Goal: Task Accomplishment & Management: Manage account settings

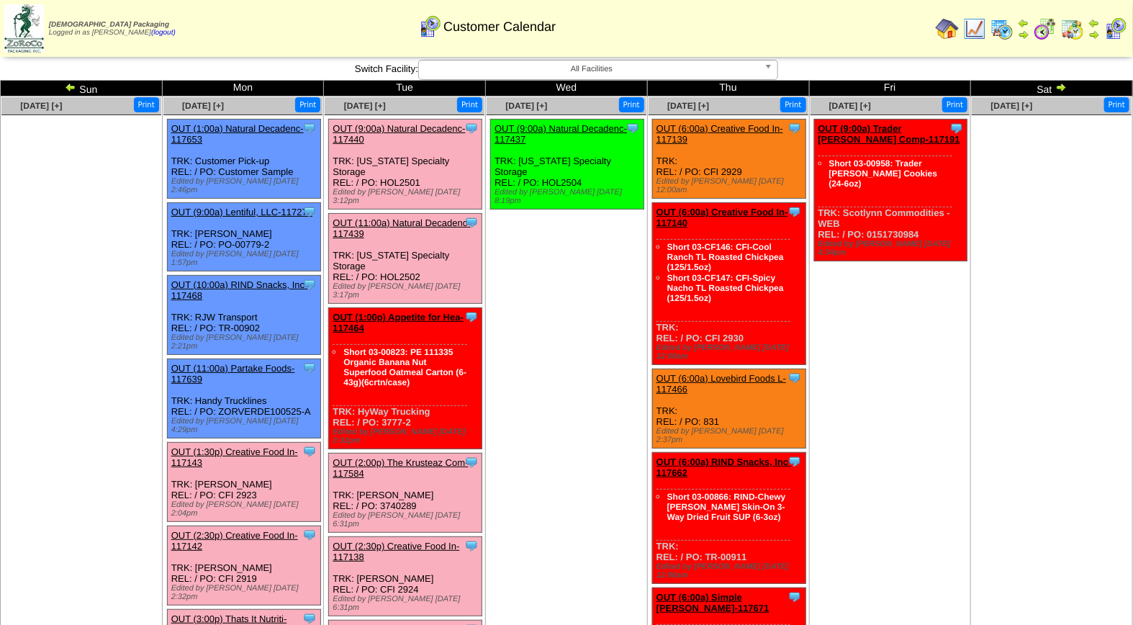
click at [251, 613] on link "OUT (3:00p) Thats It Nutriti-117124" at bounding box center [229, 624] width 116 height 22
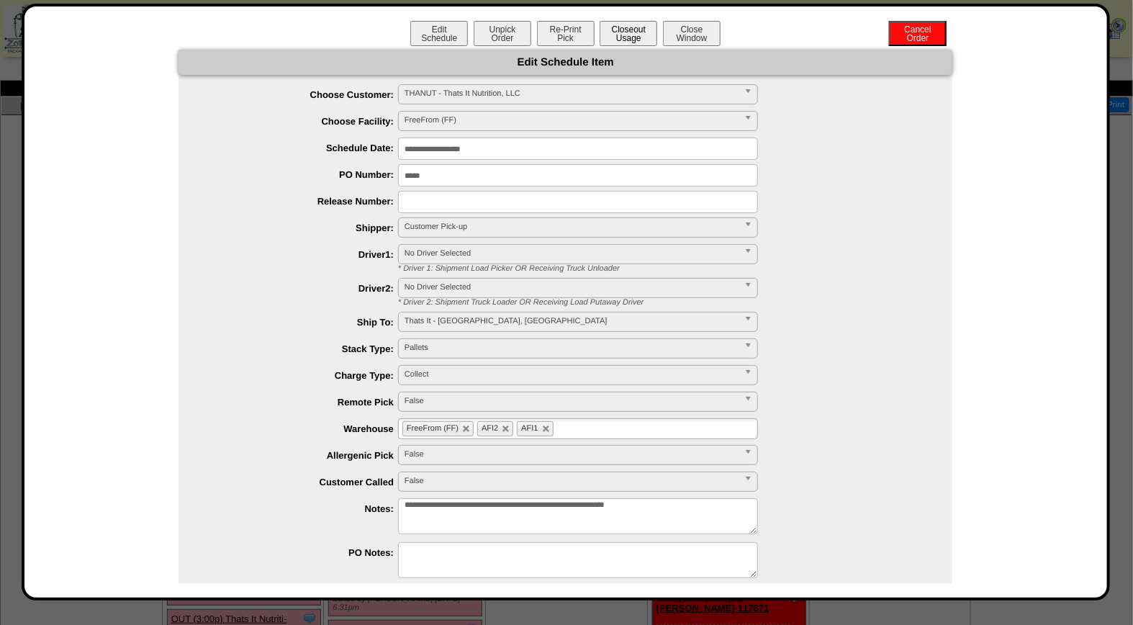
click at [608, 30] on button "Closeout Usage" at bounding box center [629, 33] width 58 height 25
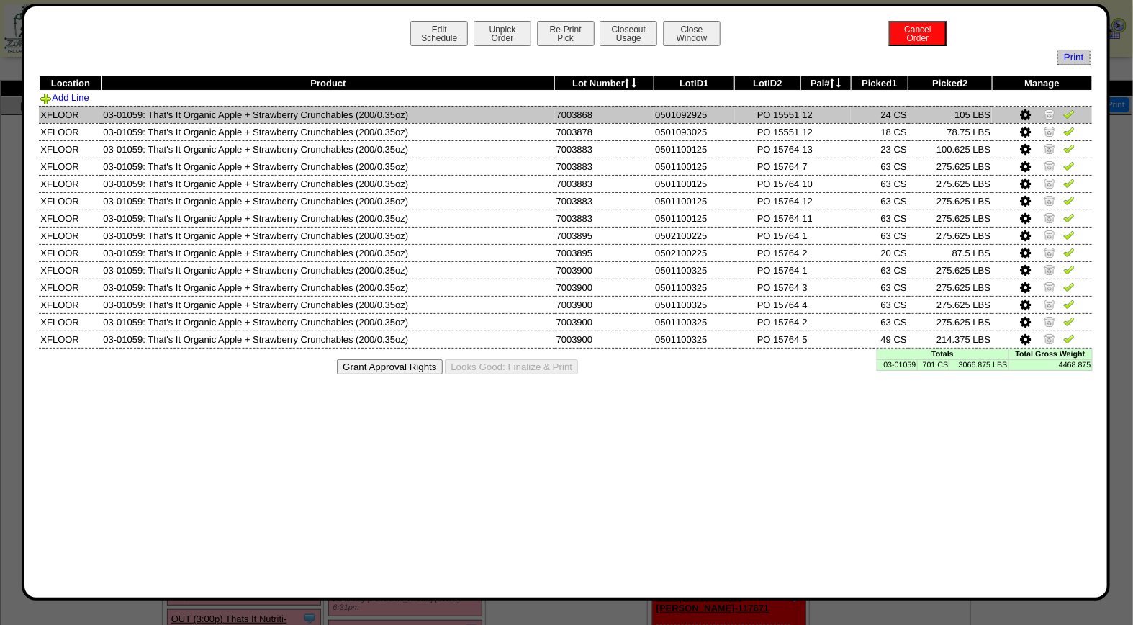
click at [1071, 116] on img at bounding box center [1070, 114] width 12 height 12
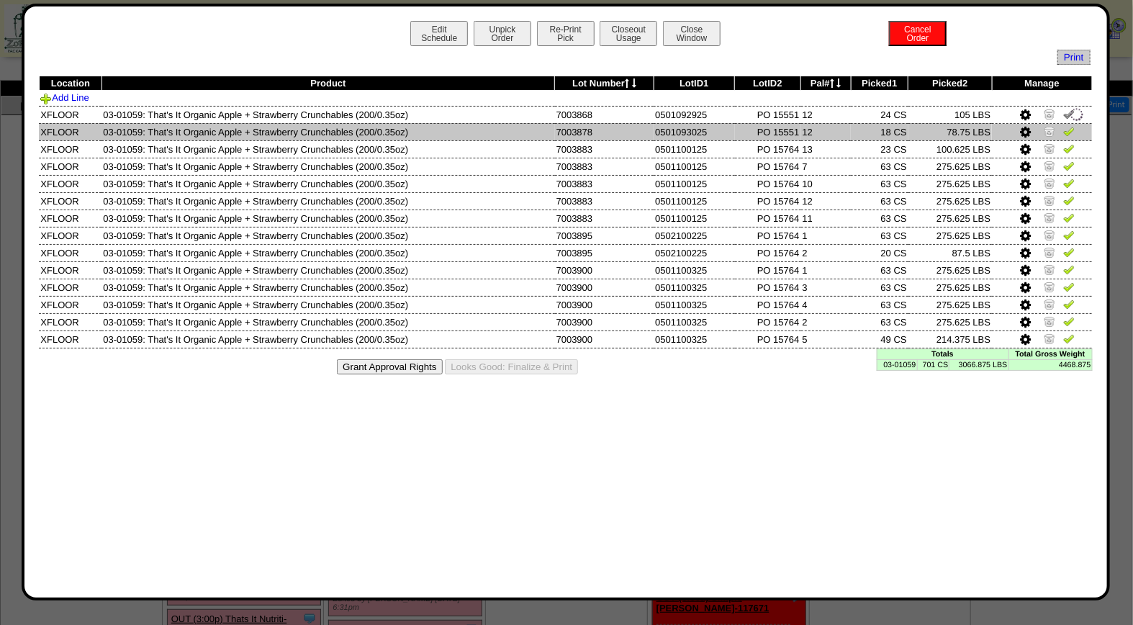
click at [1071, 132] on img at bounding box center [1070, 131] width 12 height 12
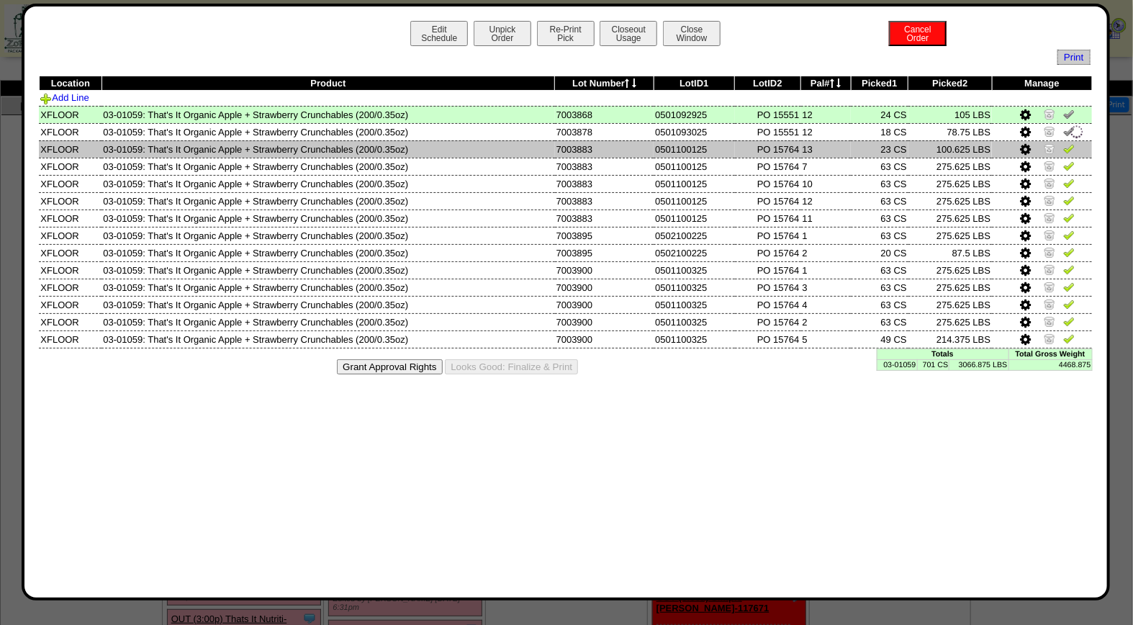
click at [1071, 146] on img at bounding box center [1070, 149] width 12 height 12
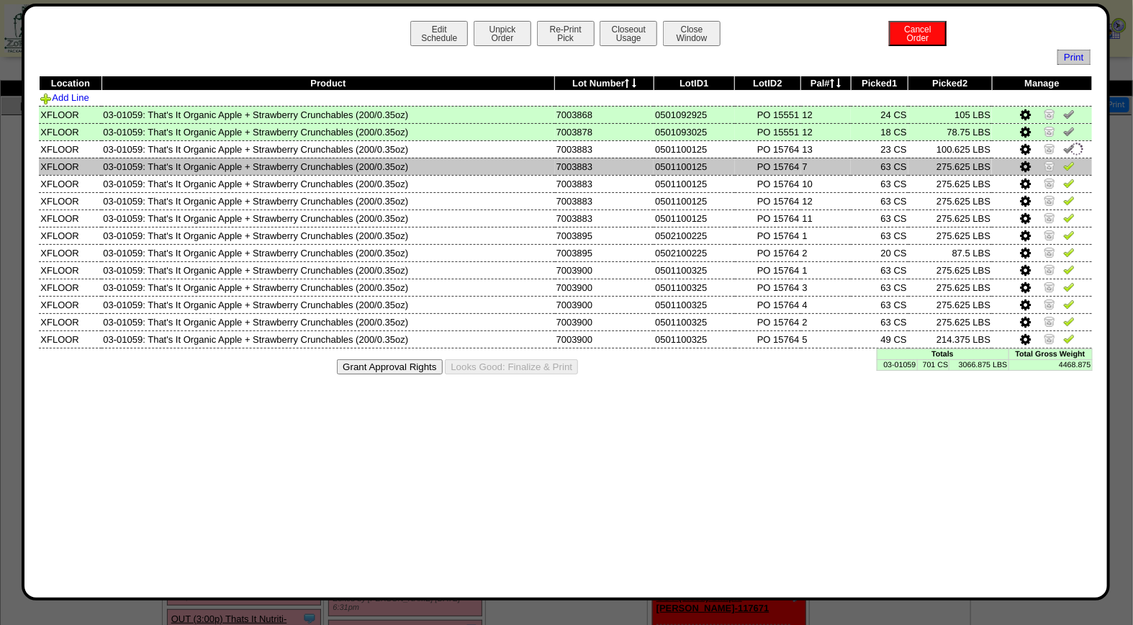
click at [1070, 169] on img at bounding box center [1070, 166] width 12 height 12
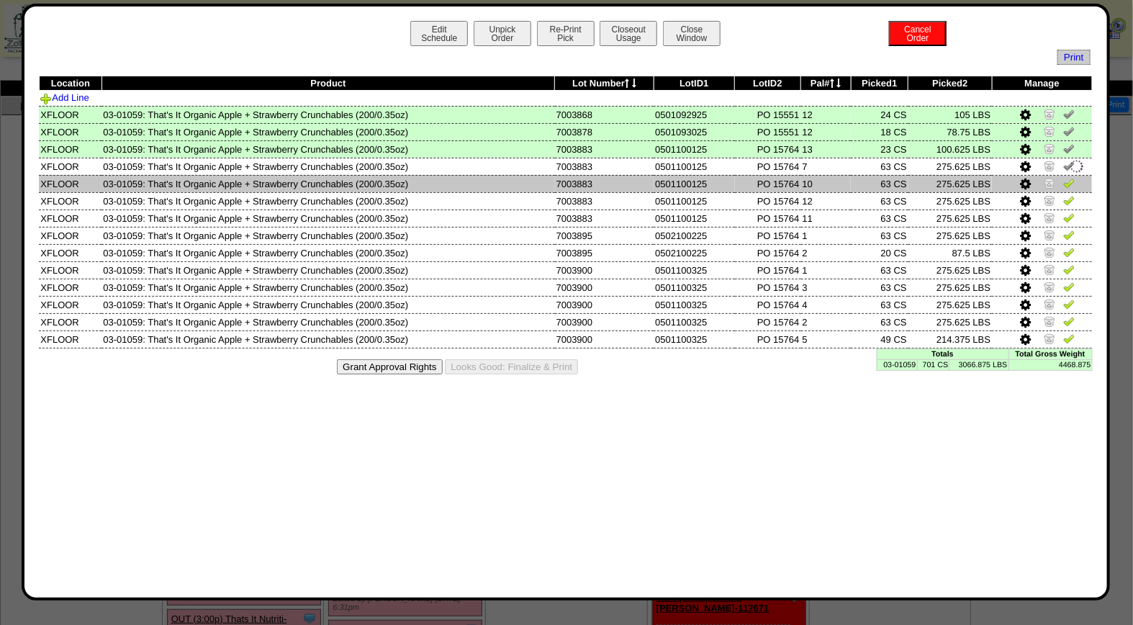
click at [1074, 184] on img at bounding box center [1070, 183] width 12 height 12
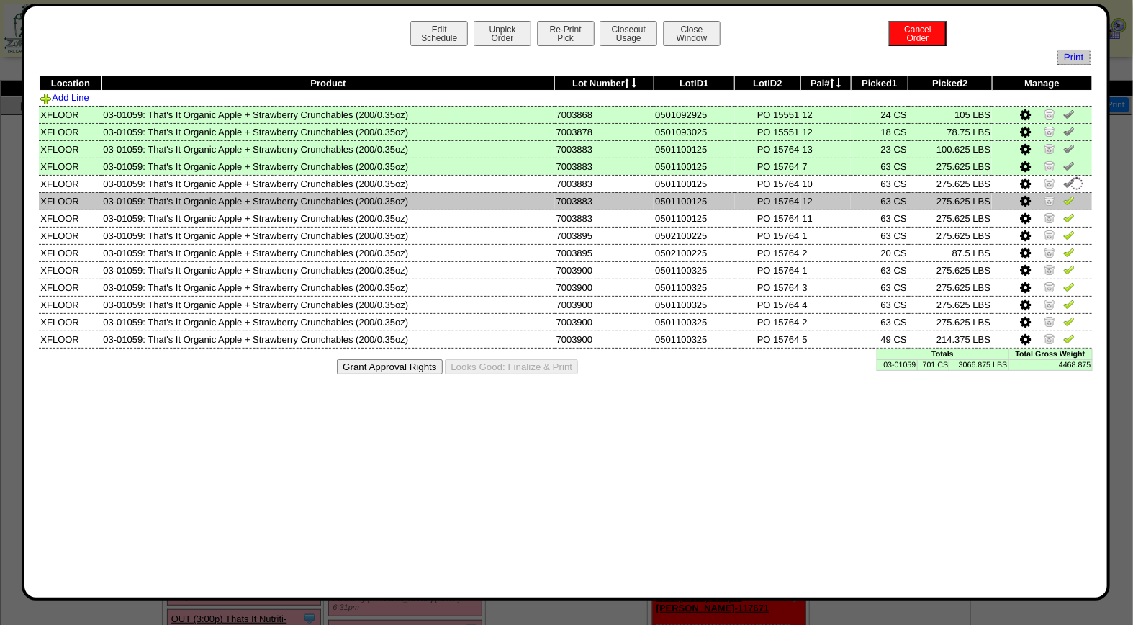
click at [1074, 199] on img at bounding box center [1070, 200] width 12 height 12
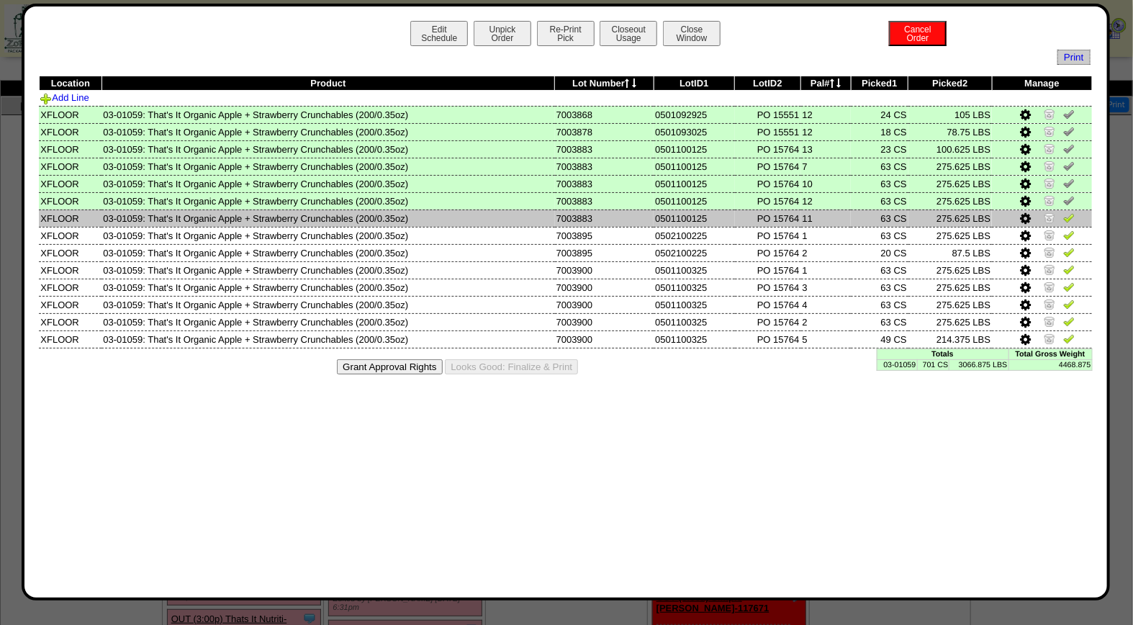
click at [1070, 215] on img at bounding box center [1070, 218] width 12 height 12
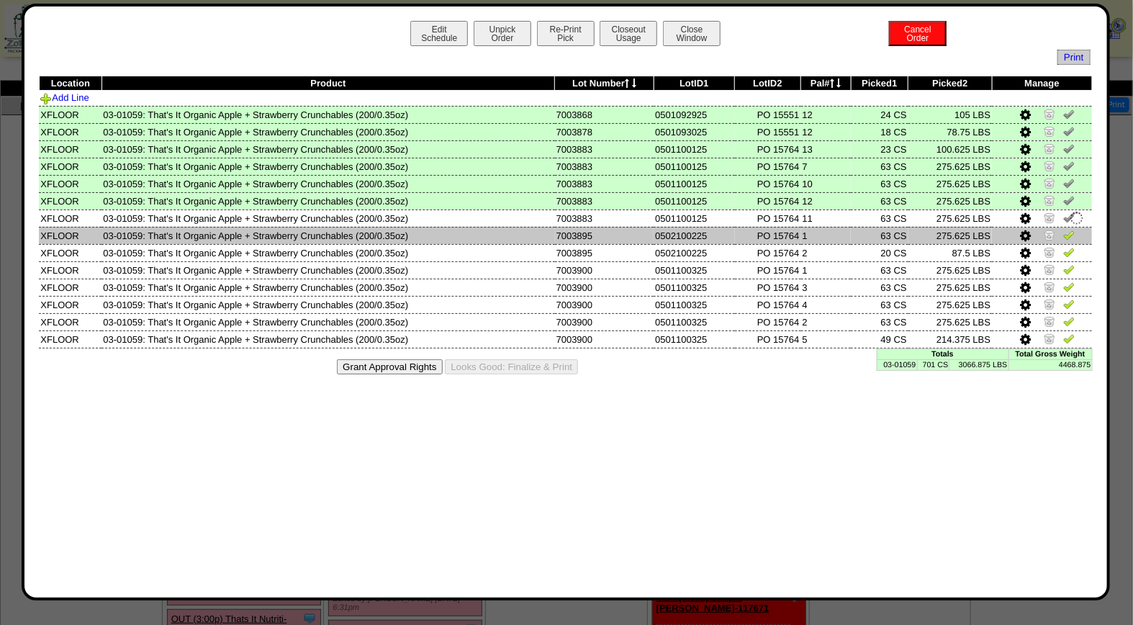
click at [1070, 233] on img at bounding box center [1070, 235] width 12 height 12
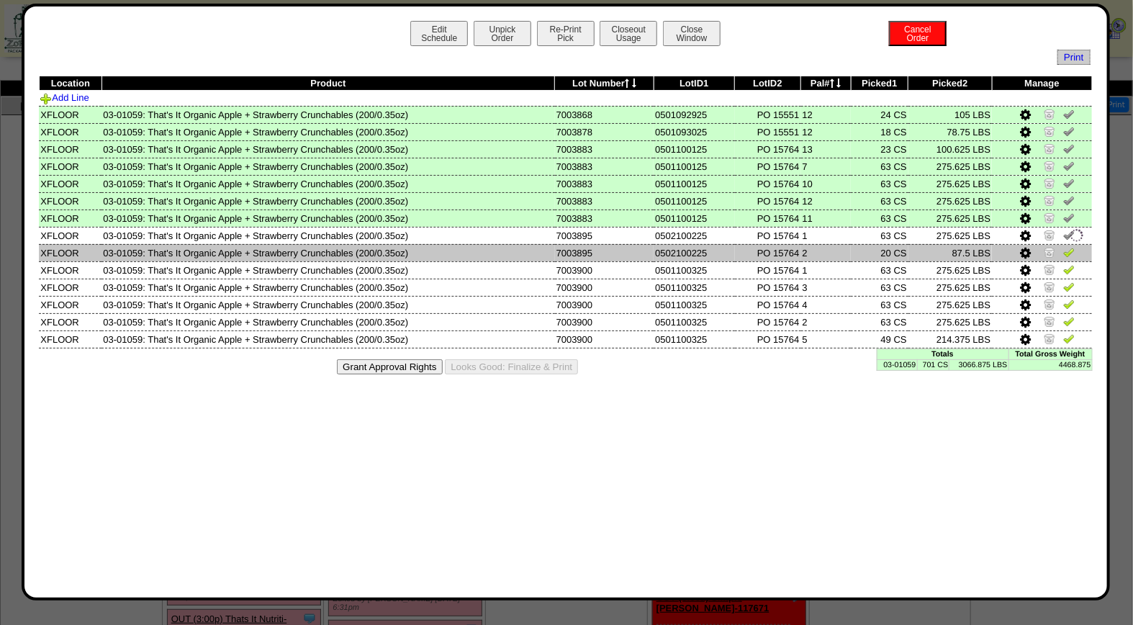
click at [1071, 249] on img at bounding box center [1070, 252] width 12 height 12
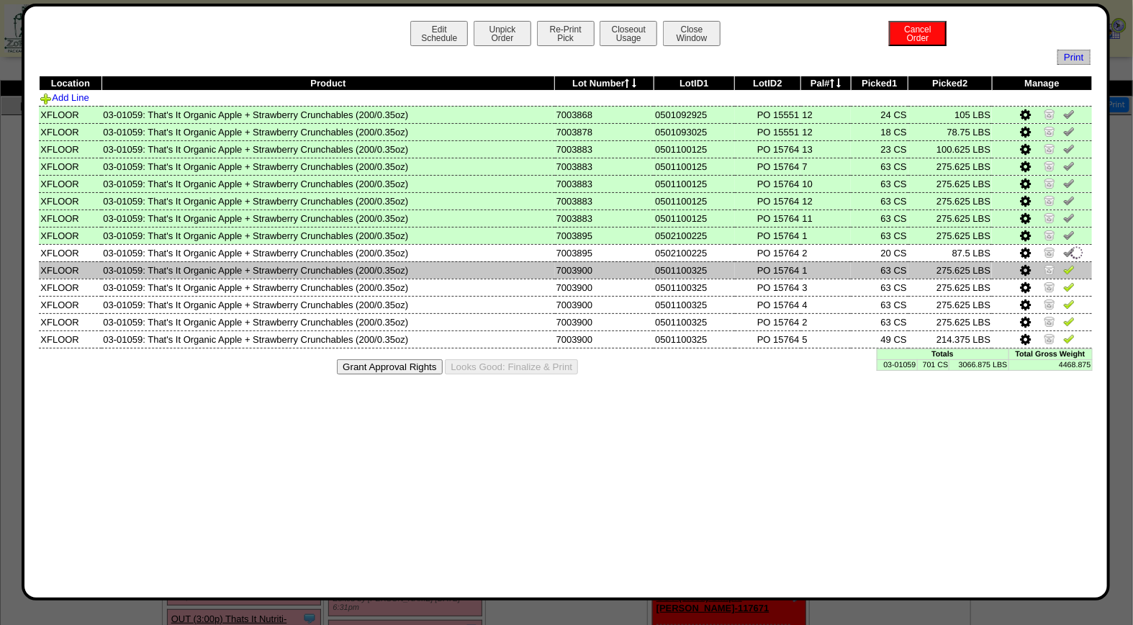
click at [1071, 265] on img at bounding box center [1070, 270] width 12 height 12
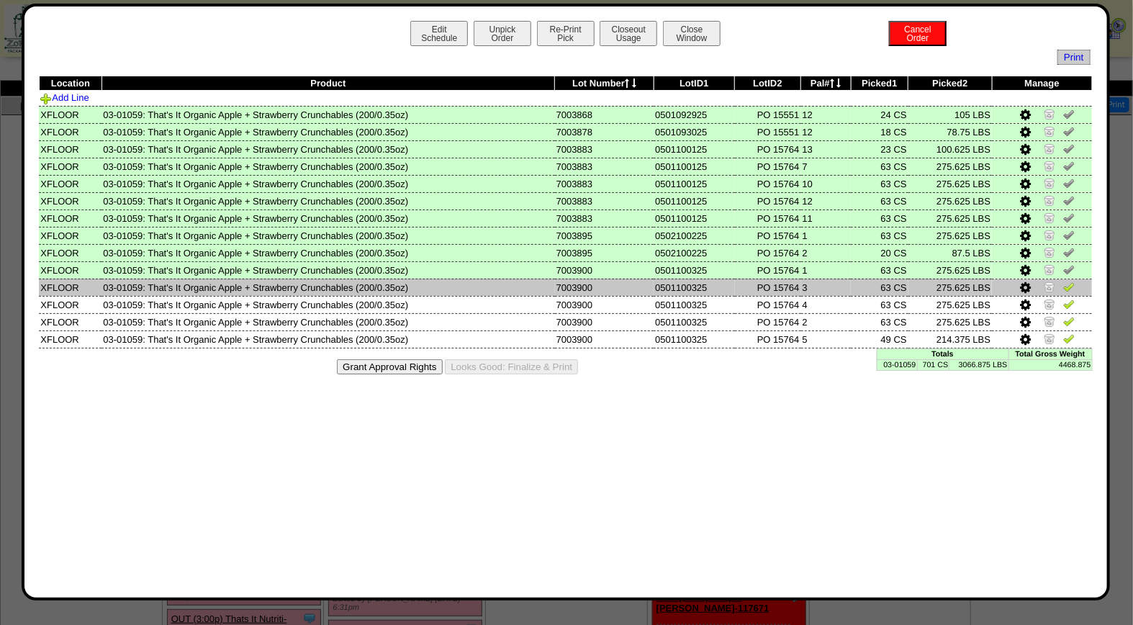
click at [1071, 288] on img at bounding box center [1070, 287] width 12 height 12
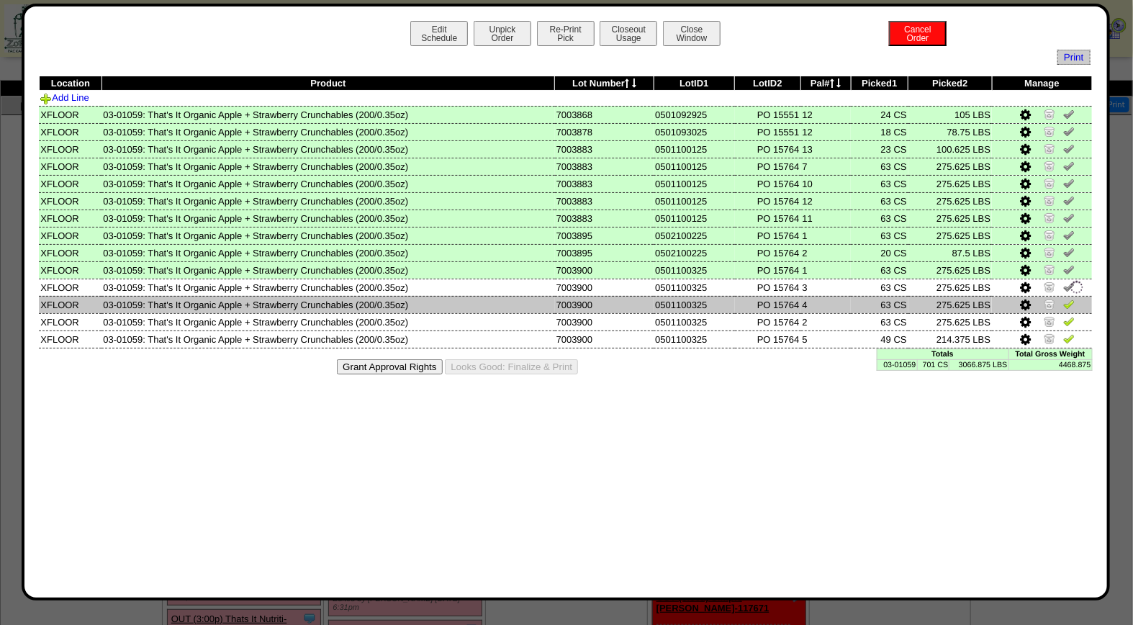
click at [1073, 302] on img at bounding box center [1070, 304] width 12 height 12
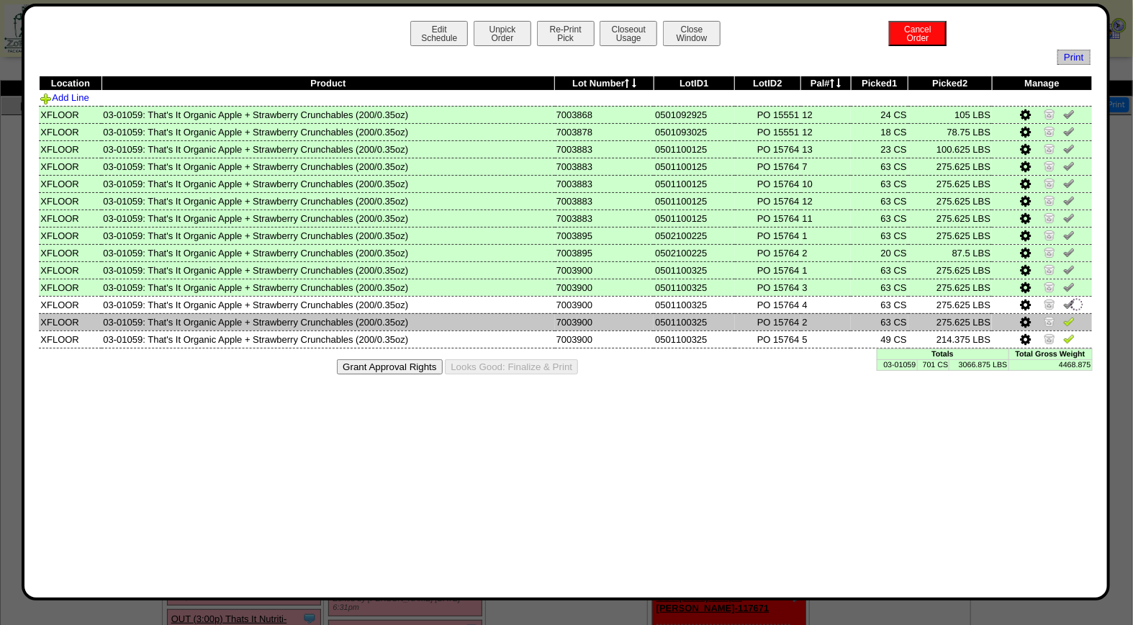
click at [1073, 318] on img at bounding box center [1070, 321] width 12 height 12
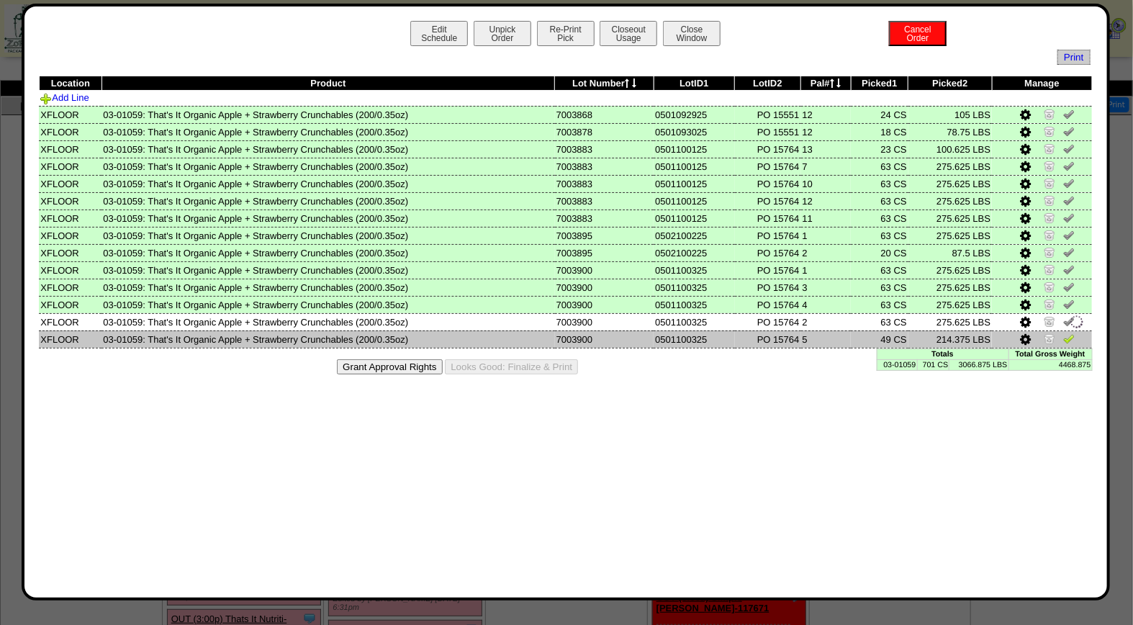
click at [1071, 335] on img at bounding box center [1070, 339] width 12 height 12
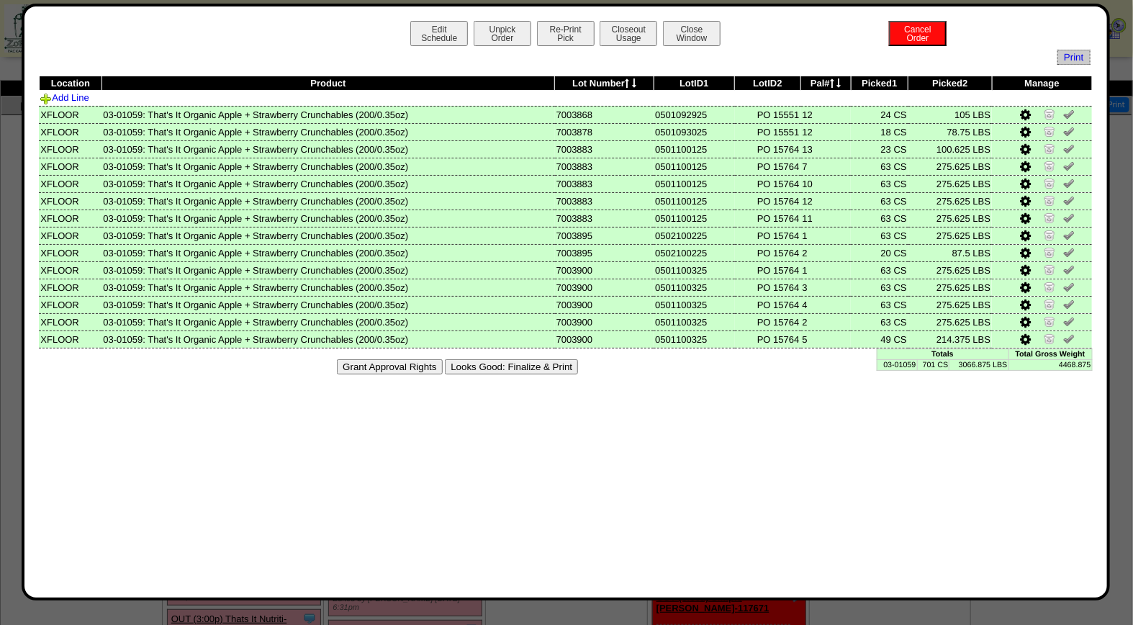
click at [530, 364] on button "Looks Good: Finalize & Print" at bounding box center [511, 366] width 133 height 15
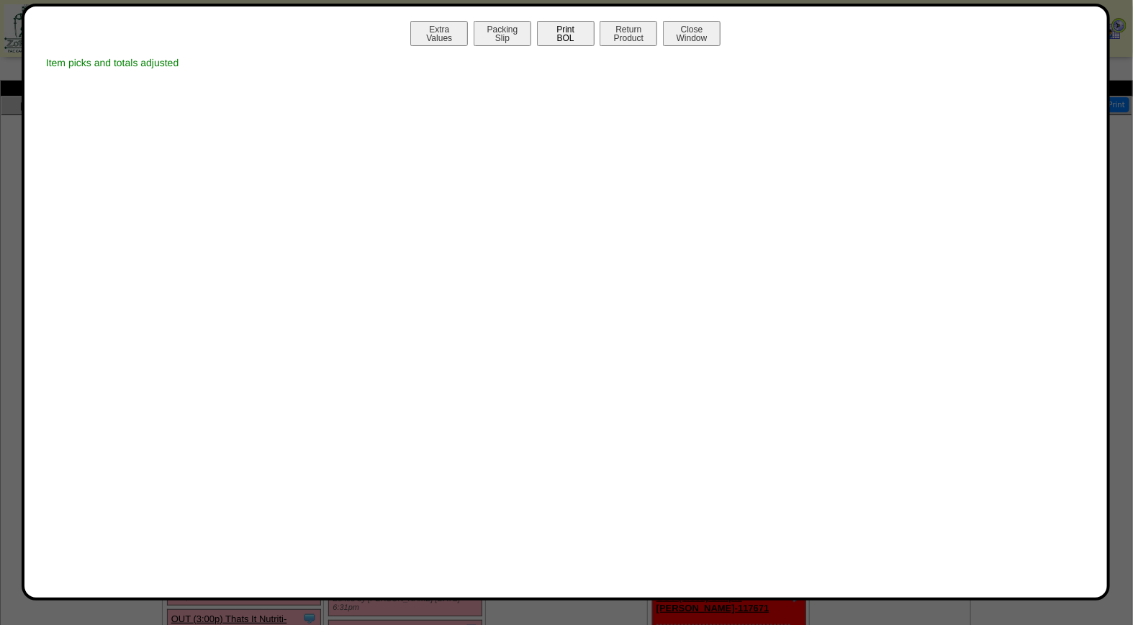
click at [578, 33] on button "Print BOL" at bounding box center [566, 33] width 58 height 25
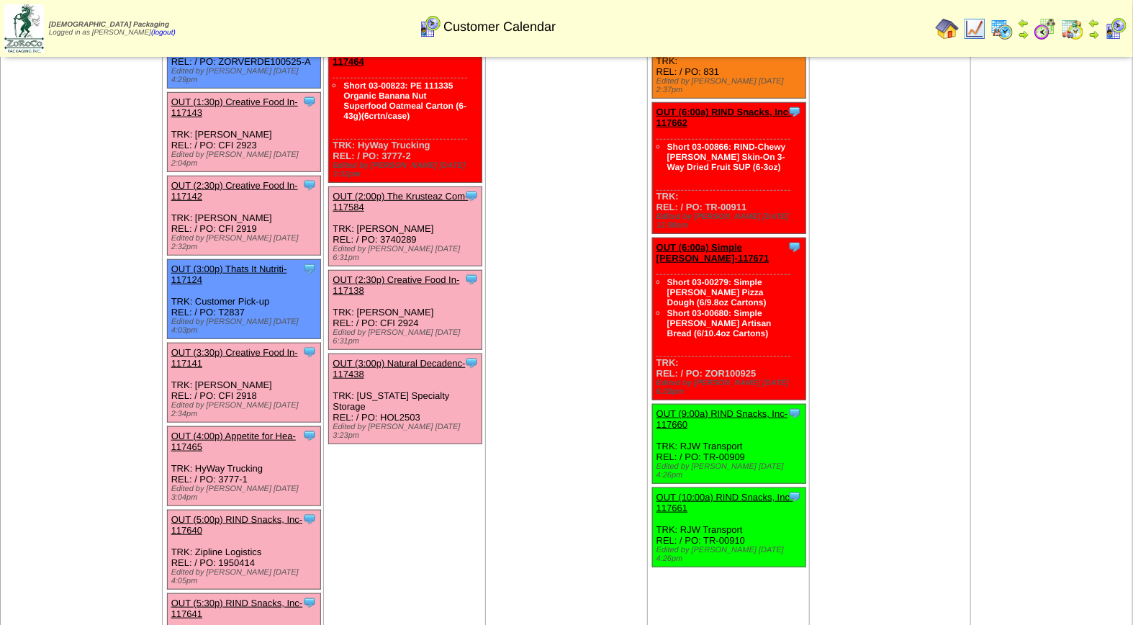
scroll to position [351, 0]
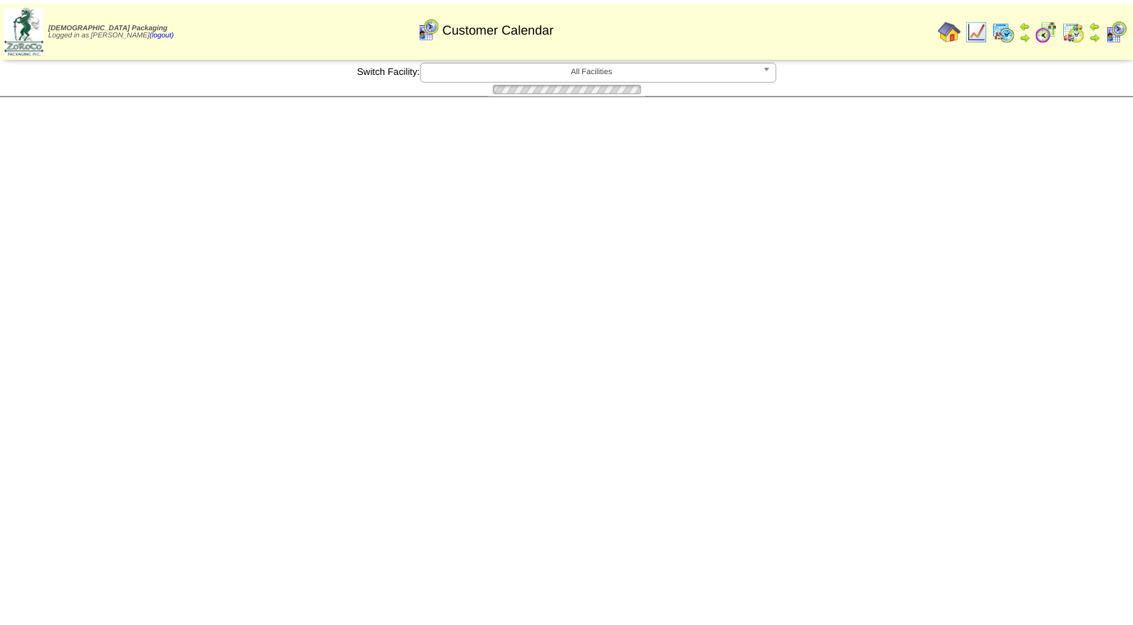
scroll to position [351, 0]
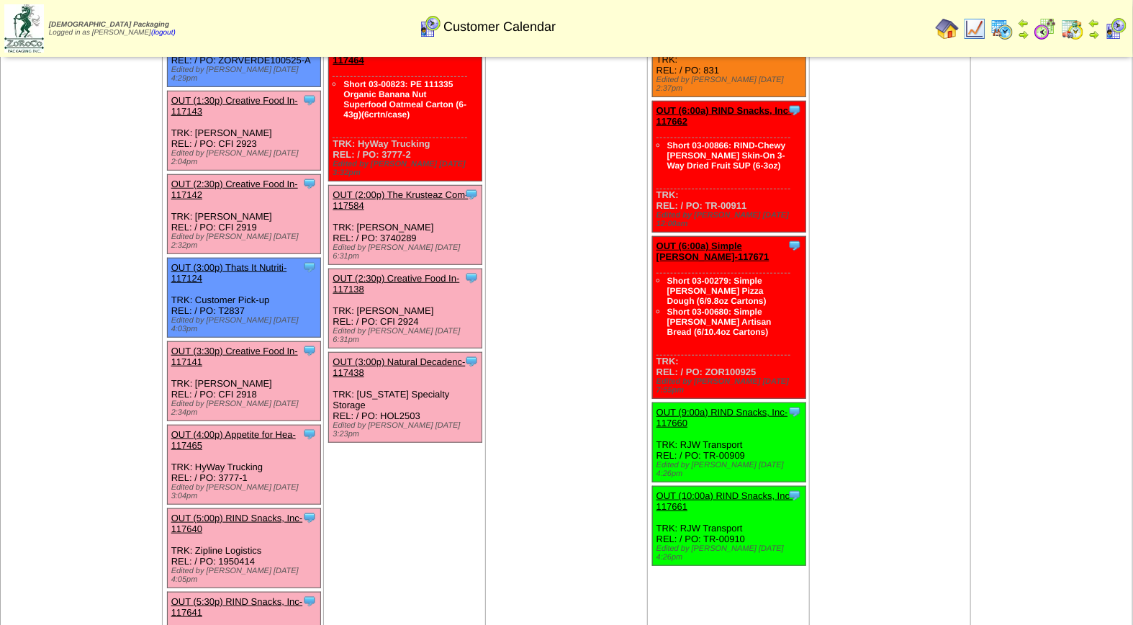
click at [260, 513] on link "OUT (5:00p) RIND Snacks, Inc-117640" at bounding box center [237, 524] width 132 height 22
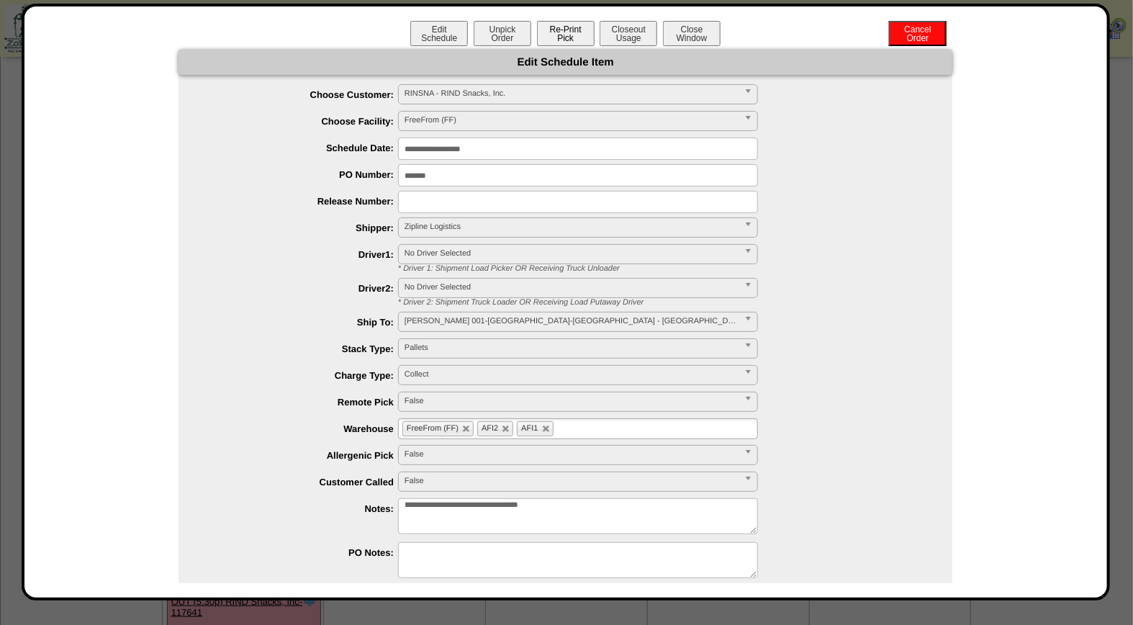
click at [560, 37] on button "Re-Print Pick" at bounding box center [566, 33] width 58 height 25
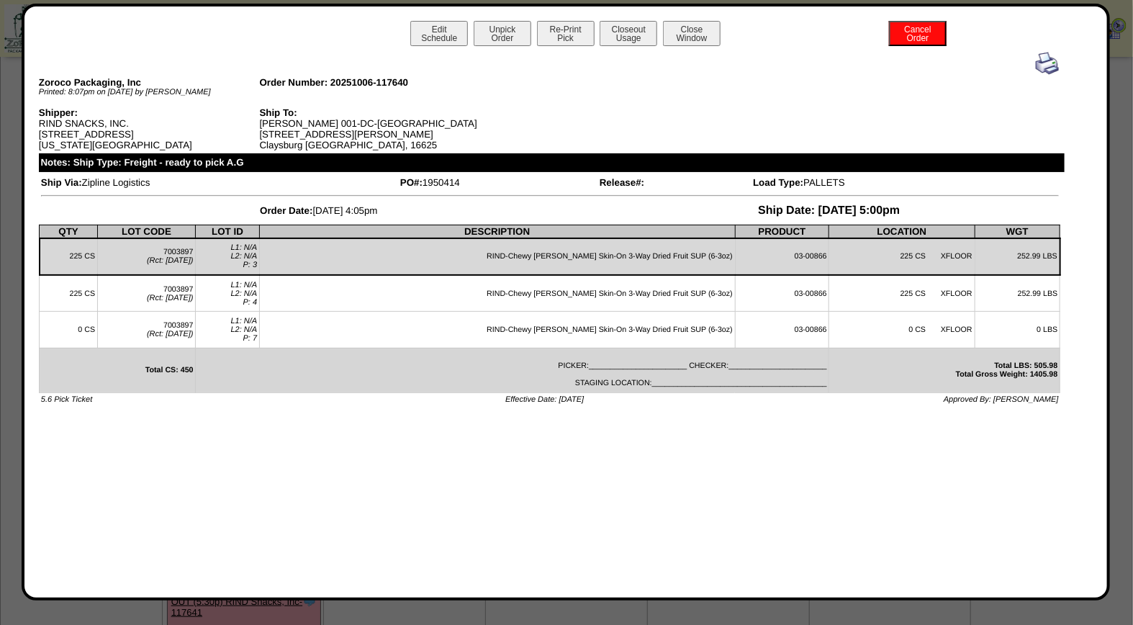
click at [1043, 65] on img at bounding box center [1047, 63] width 23 height 23
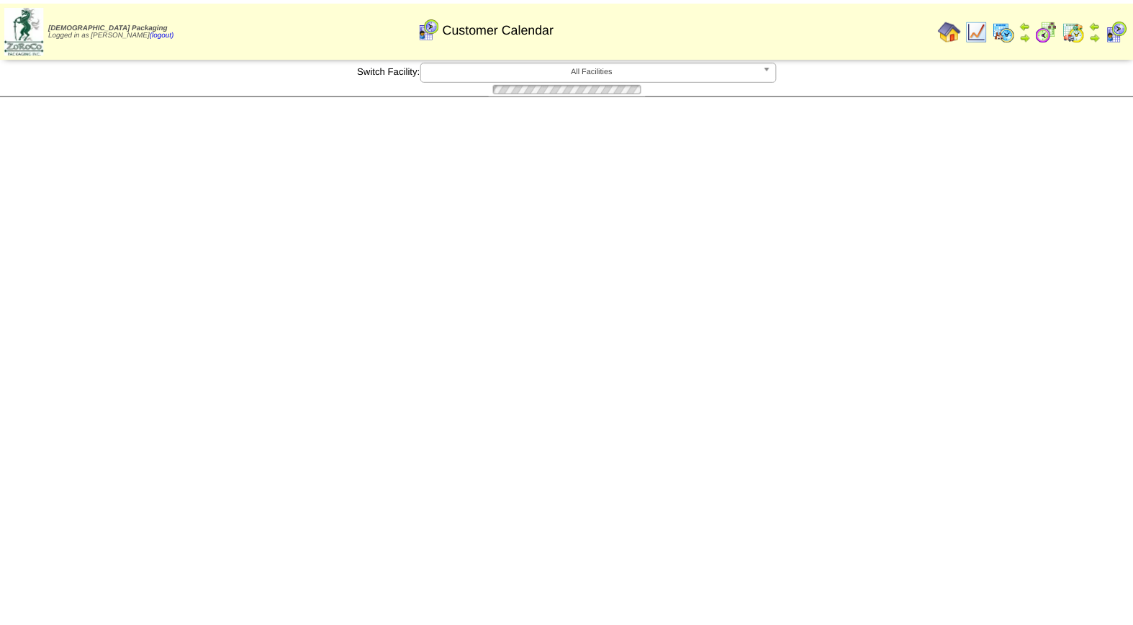
scroll to position [351, 0]
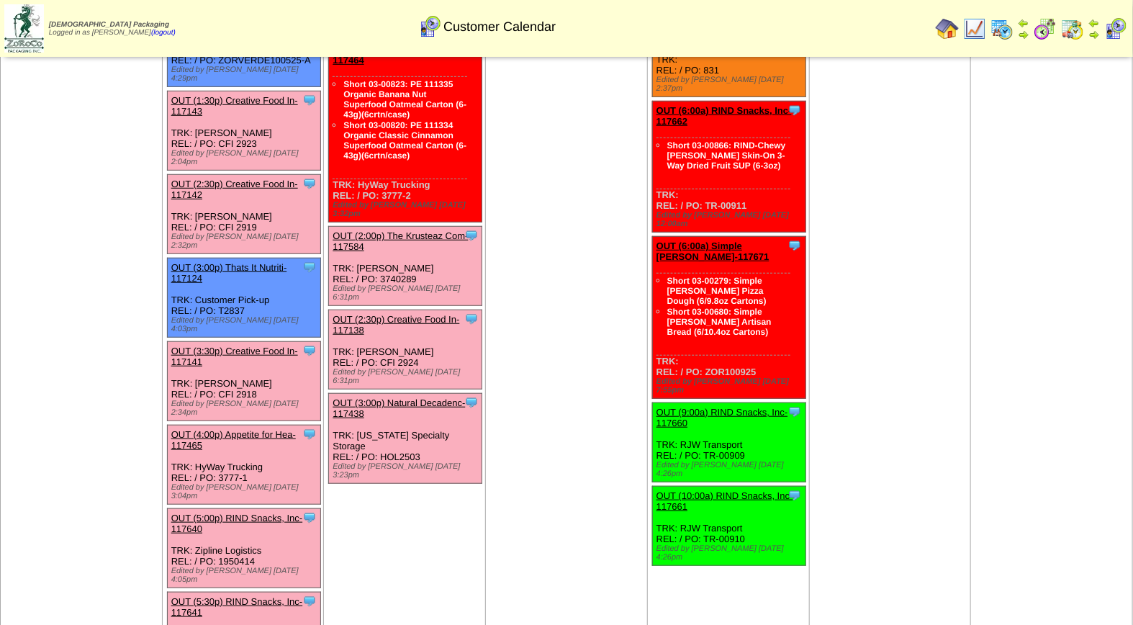
click at [247, 596] on link "OUT (5:30p) RIND Snacks, Inc-117641" at bounding box center [237, 607] width 132 height 22
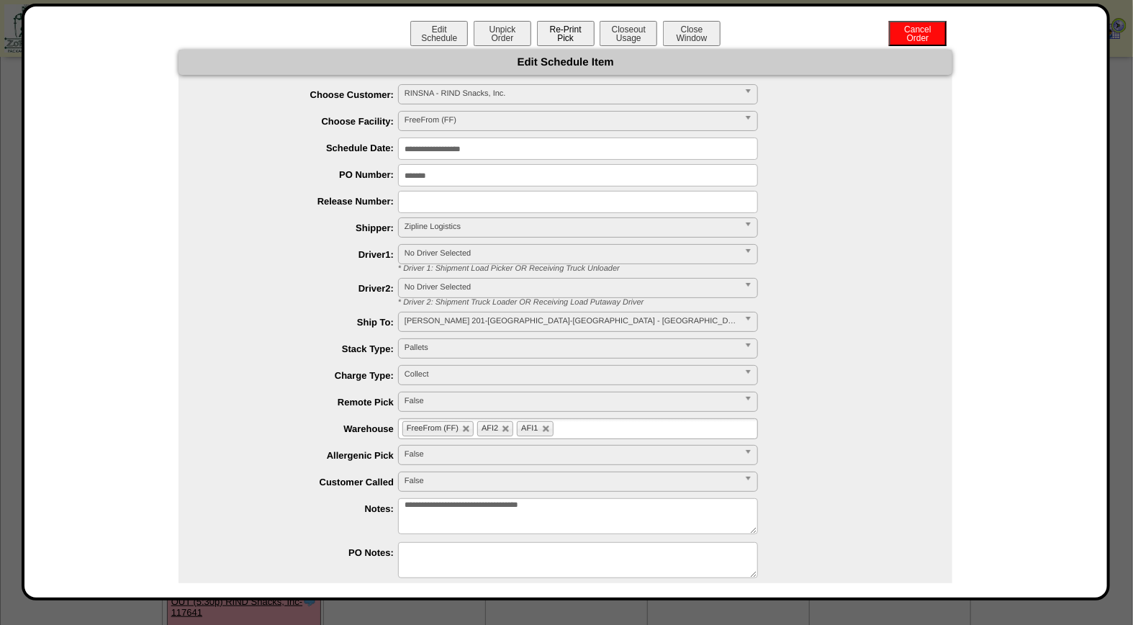
click at [565, 33] on button "Re-Print Pick" at bounding box center [566, 33] width 58 height 25
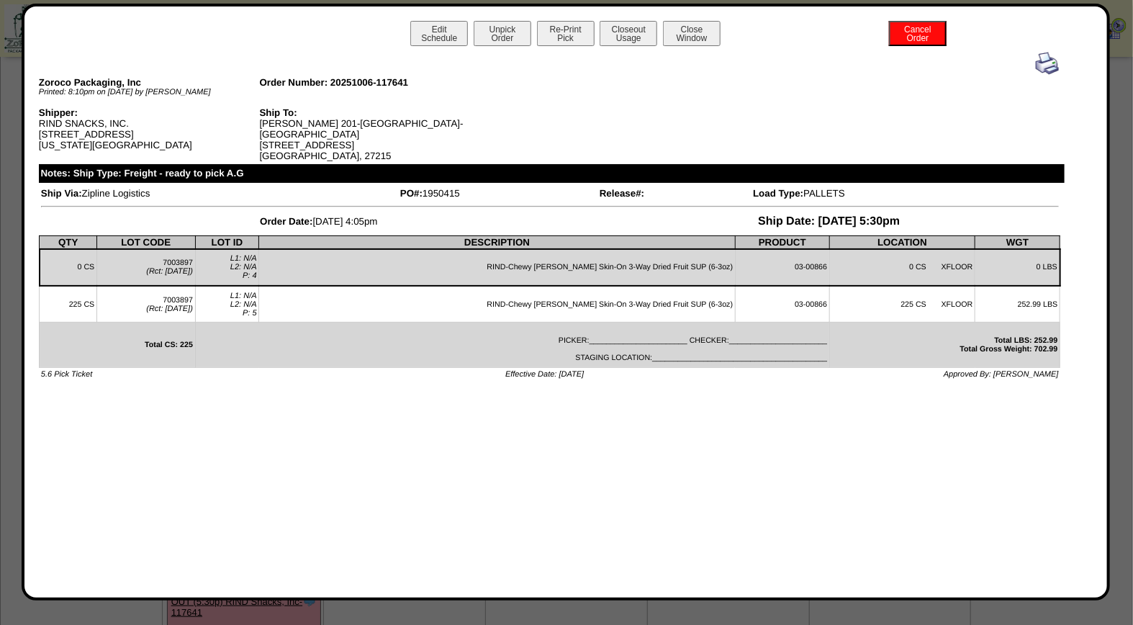
click at [1048, 60] on img at bounding box center [1047, 63] width 23 height 23
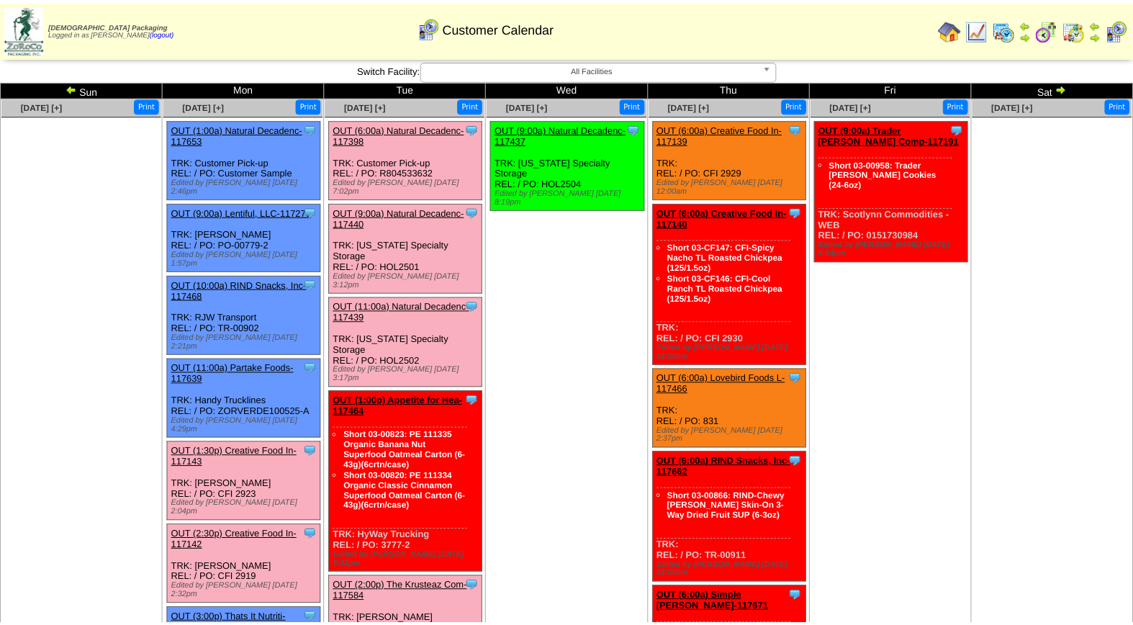
scroll to position [351, 0]
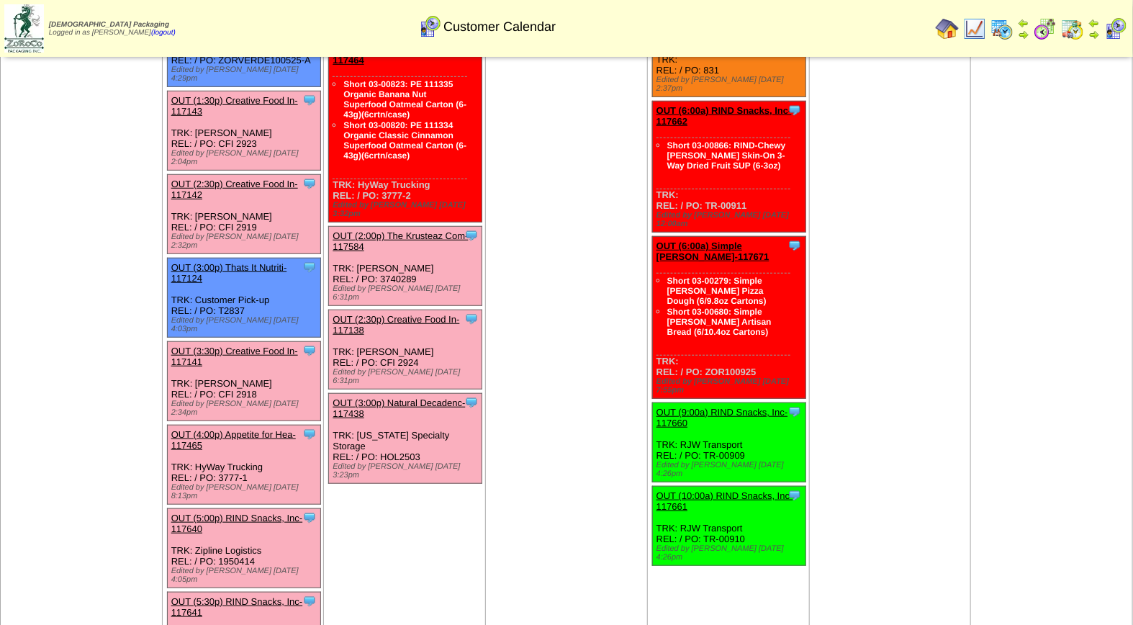
click at [243, 429] on link "OUT (4:00p) Appetite for Hea-117465" at bounding box center [233, 440] width 125 height 22
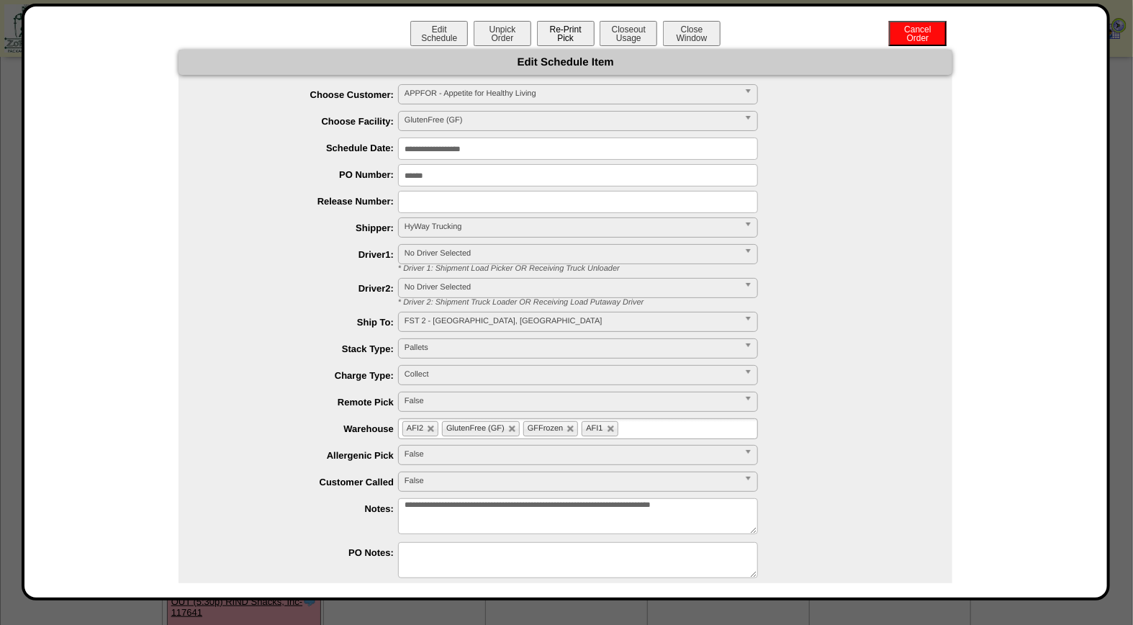
click at [566, 32] on button "Re-Print Pick" at bounding box center [566, 33] width 58 height 25
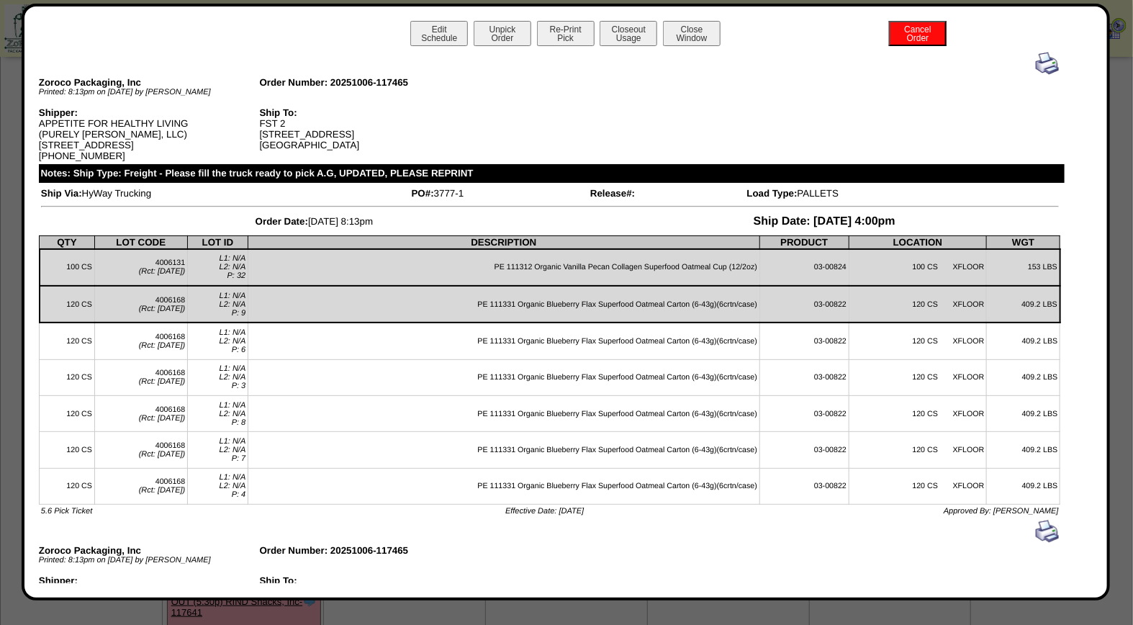
click at [1037, 60] on img at bounding box center [1047, 63] width 23 height 23
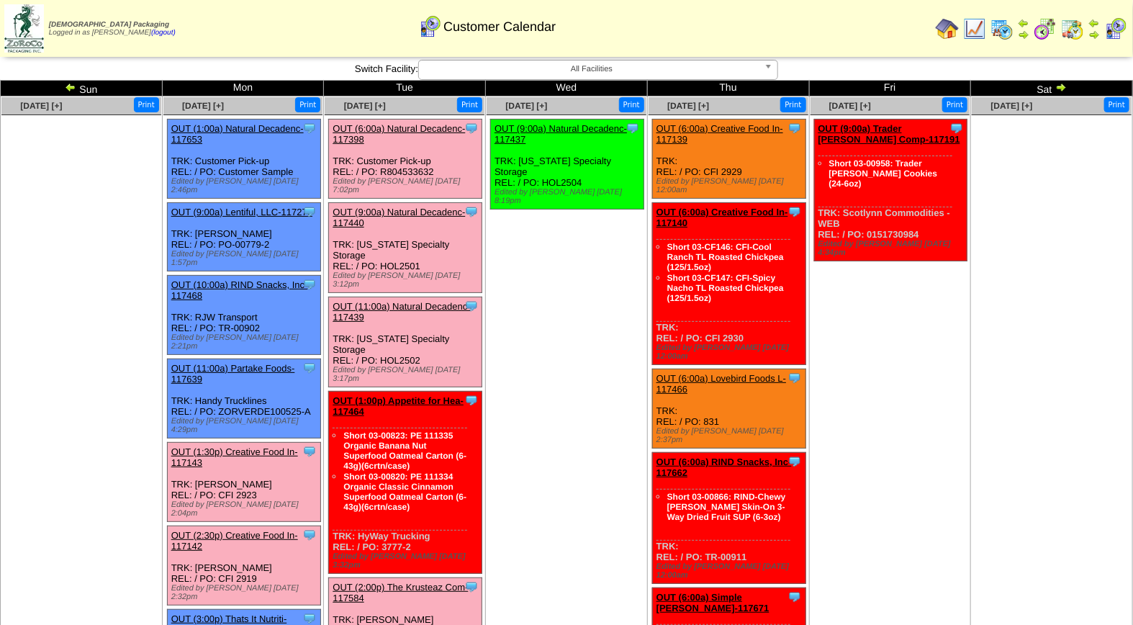
click at [256, 530] on link "OUT (2:30p) Creative Food In-117142" at bounding box center [234, 541] width 127 height 22
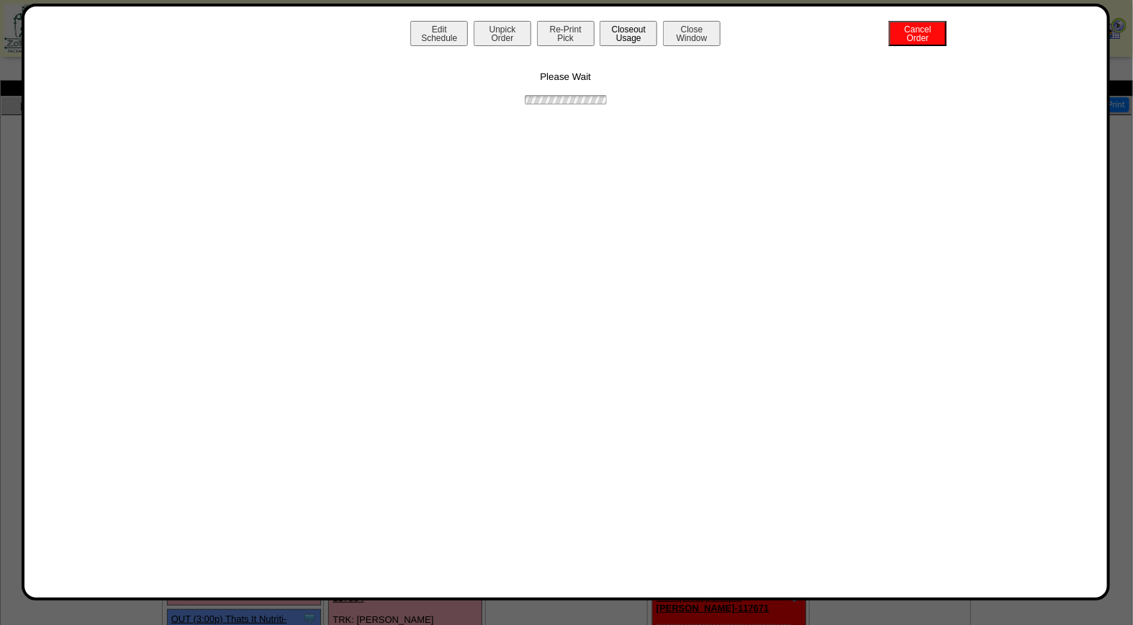
click at [618, 38] on button "Closeout Usage" at bounding box center [629, 33] width 58 height 25
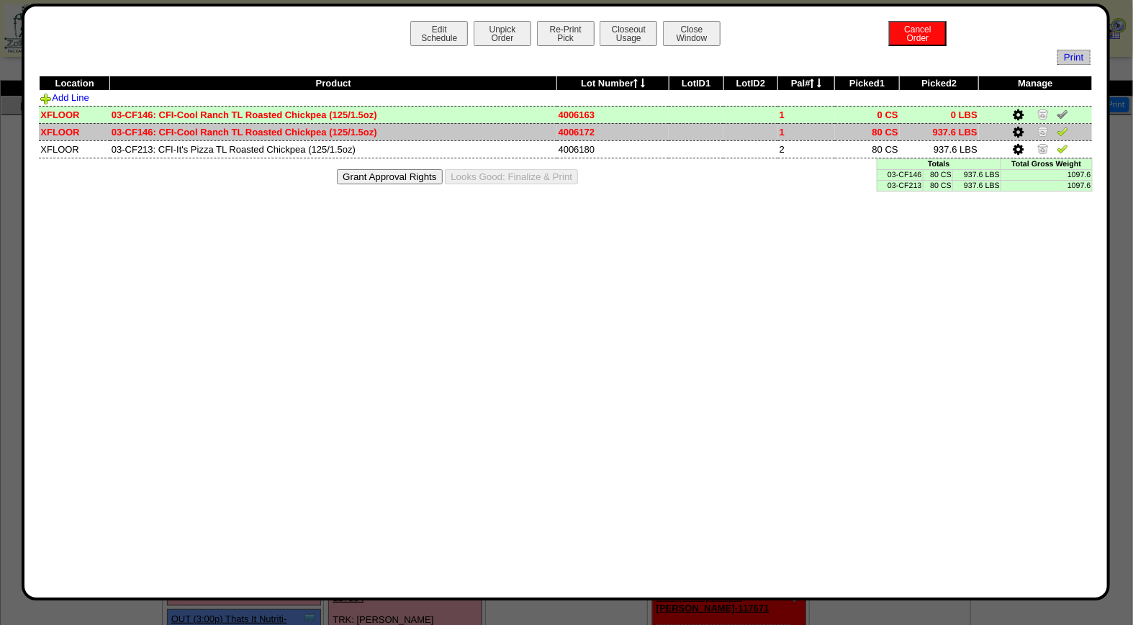
click at [1066, 132] on img at bounding box center [1063, 131] width 12 height 12
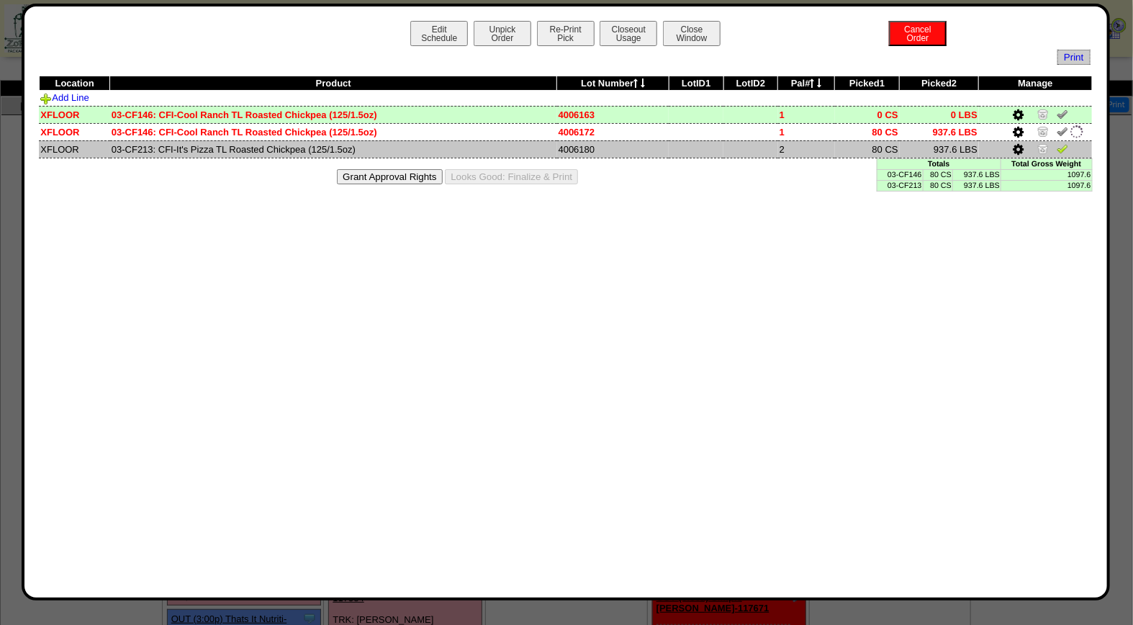
click at [1064, 152] on img at bounding box center [1063, 149] width 12 height 12
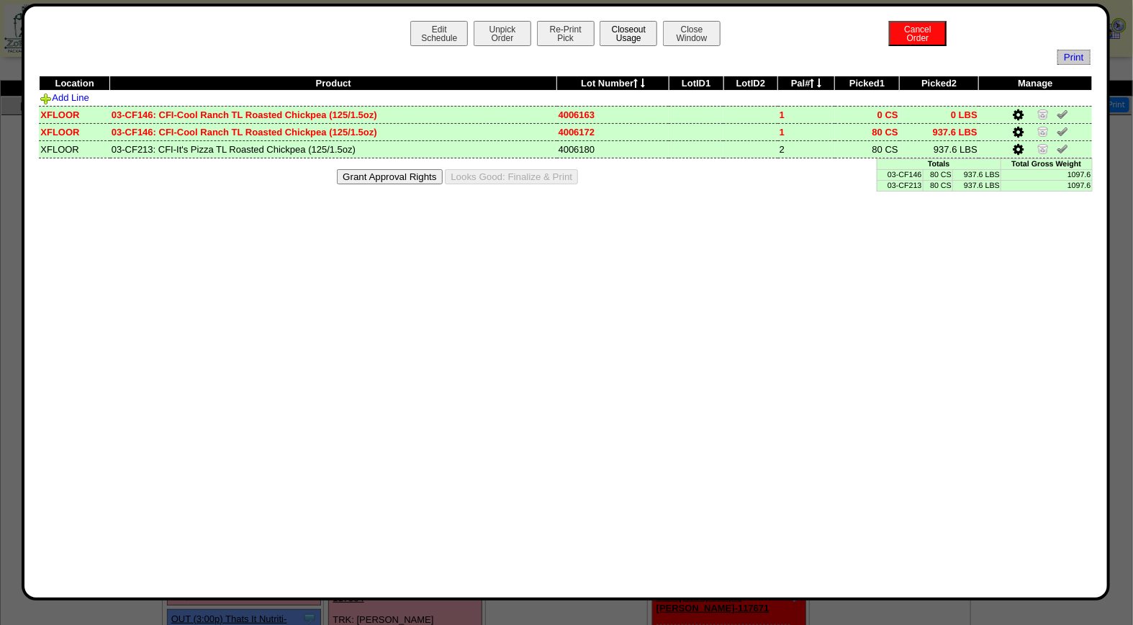
click at [625, 27] on button "Closeout Usage" at bounding box center [629, 33] width 58 height 25
click at [555, 176] on button "Looks Good: Finalize & Print" at bounding box center [511, 176] width 133 height 15
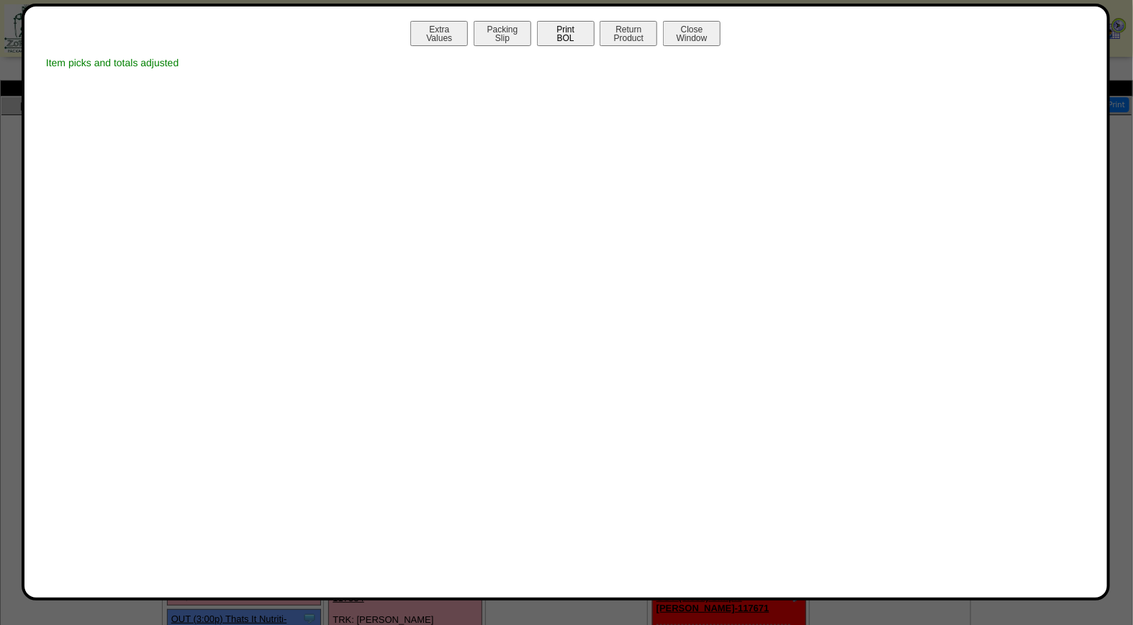
click at [565, 34] on button "Print BOL" at bounding box center [566, 33] width 58 height 25
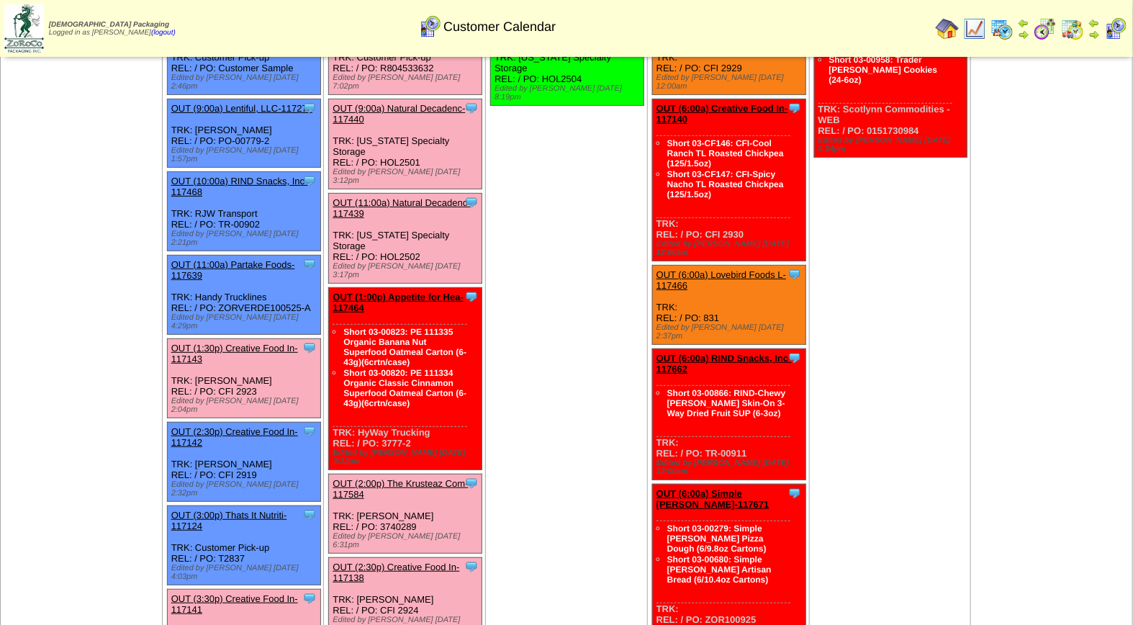
scroll to position [109, 0]
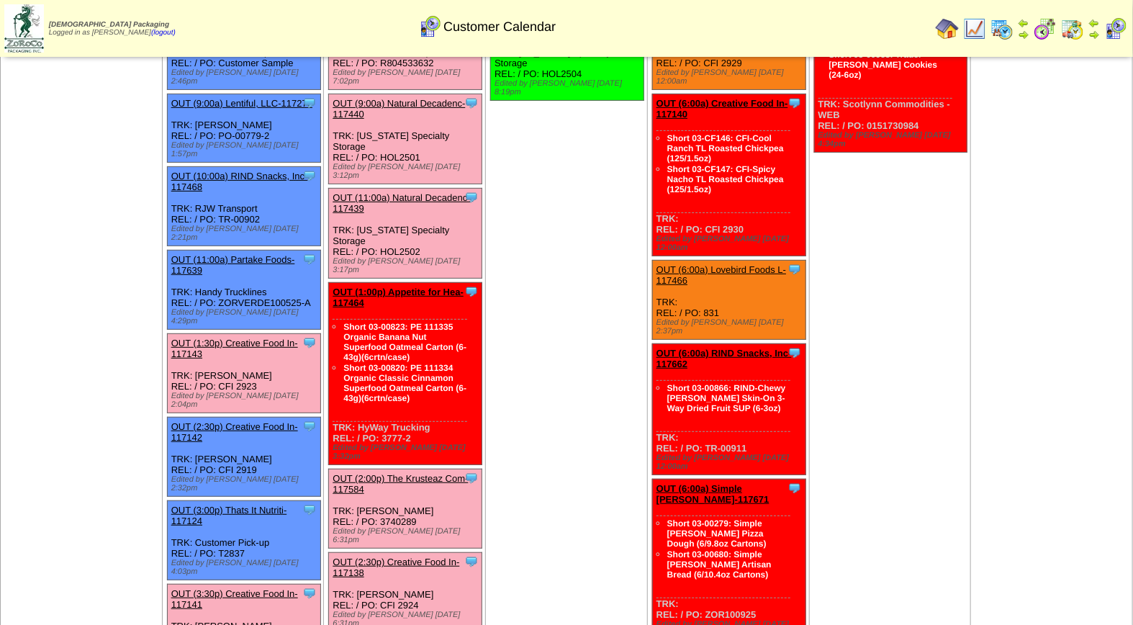
click at [231, 588] on link "OUT (3:30p) Creative Food In-117141" at bounding box center [234, 599] width 127 height 22
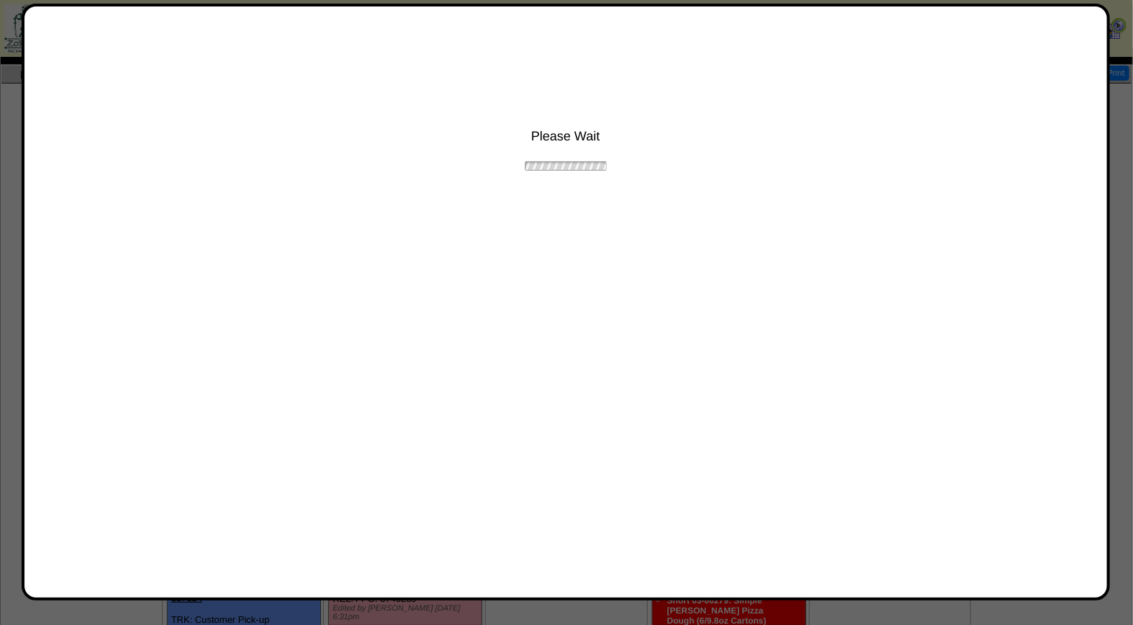
scroll to position [0, 0]
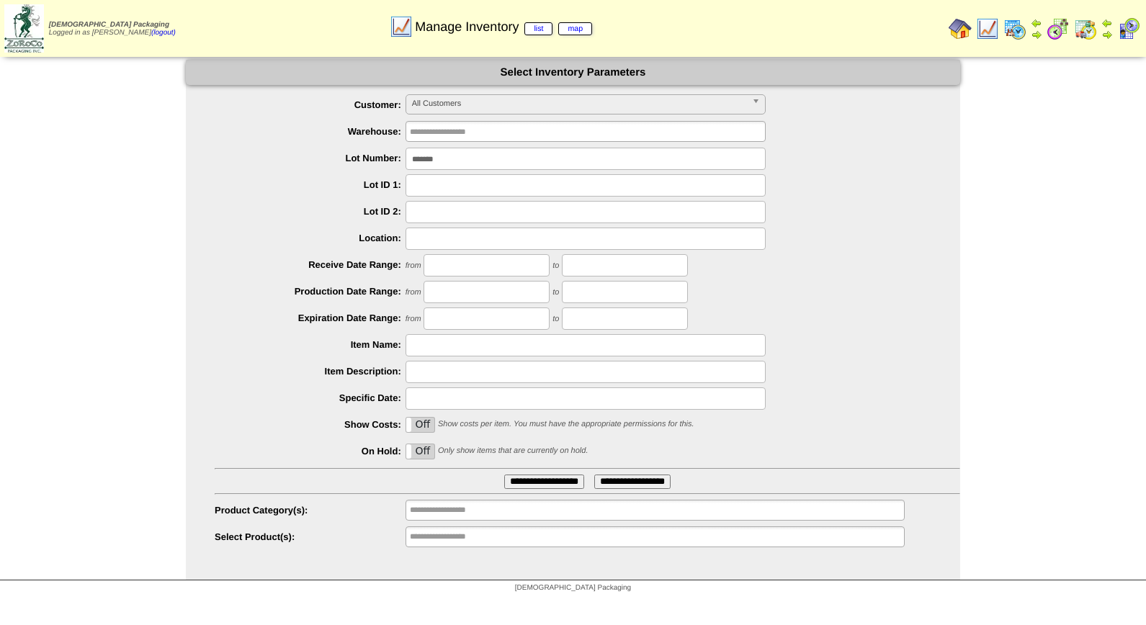
drag, startPoint x: 0, startPoint y: 0, endPoint x: 1100, endPoint y: 34, distance: 1100.0
click at [1135, 32] on img at bounding box center [1128, 28] width 23 height 23
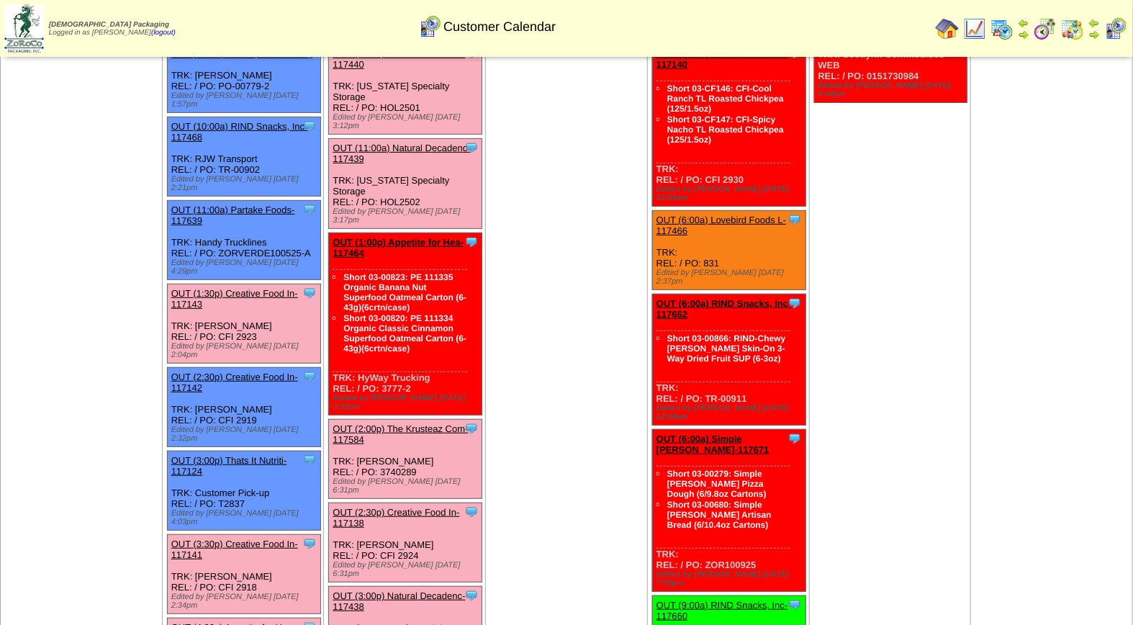
scroll to position [206, 0]
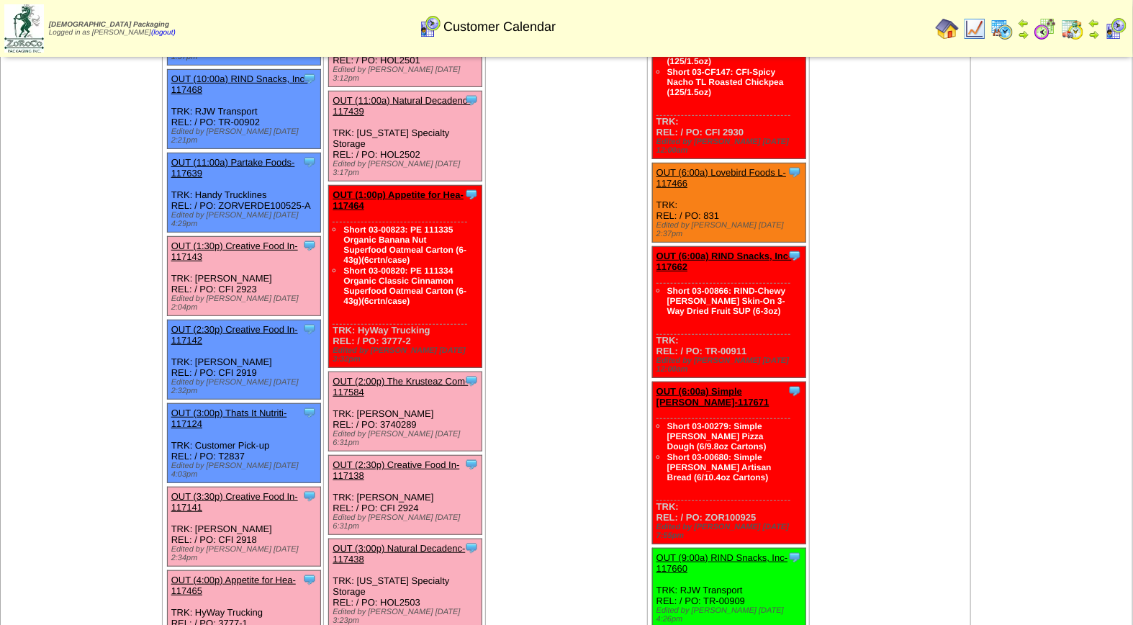
click at [229, 491] on link "OUT (3:30p) Creative Food In-117141" at bounding box center [234, 502] width 127 height 22
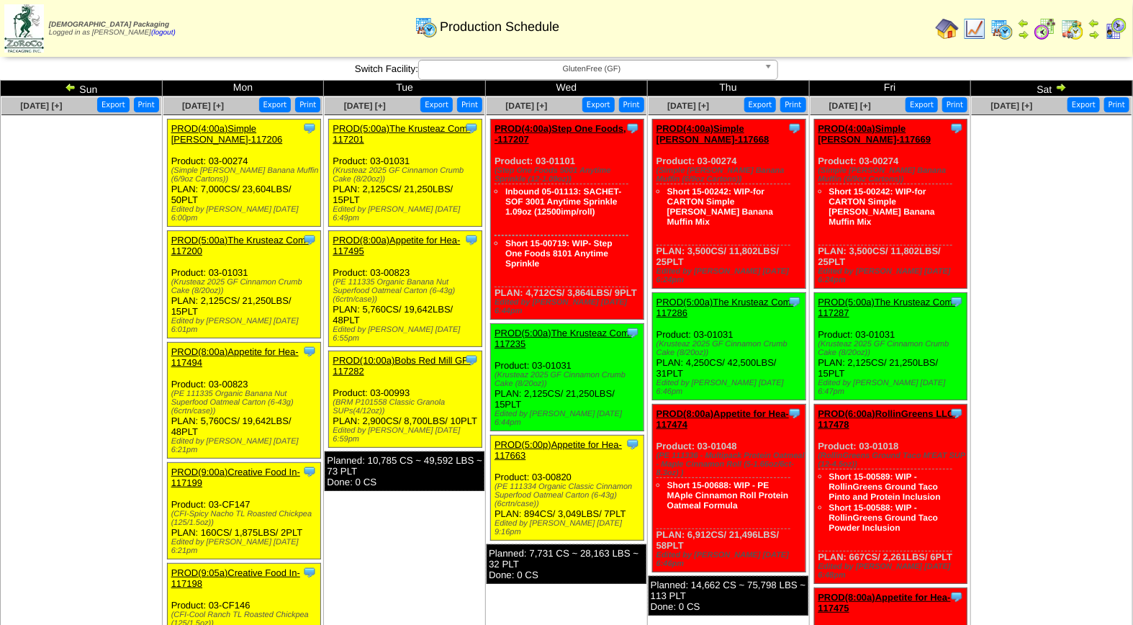
click at [1113, 31] on img at bounding box center [1116, 28] width 23 height 23
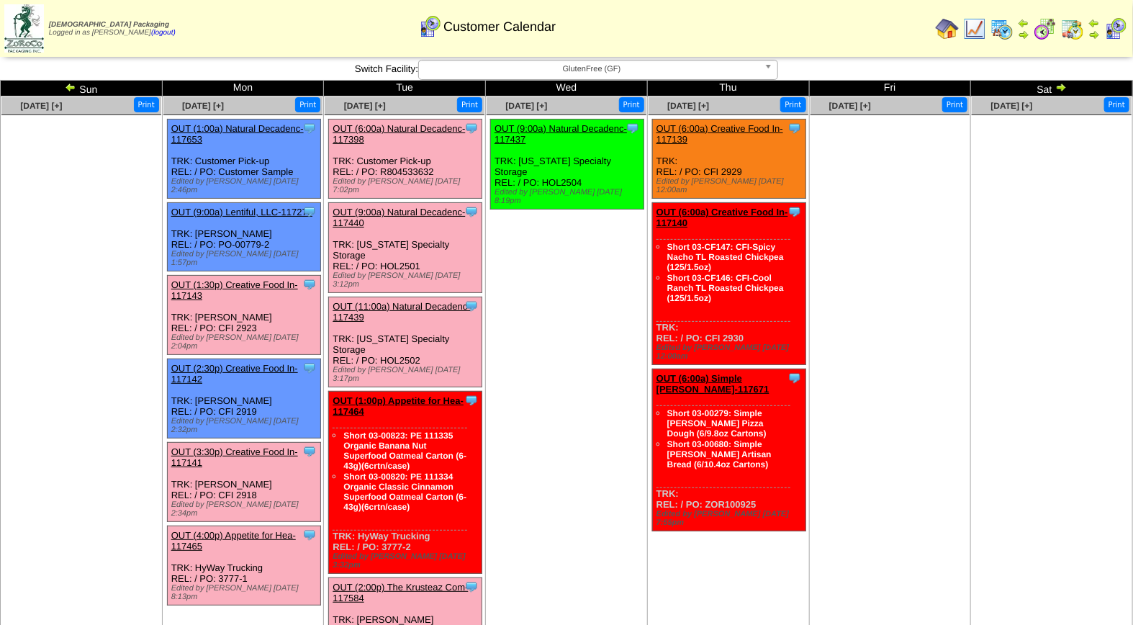
click at [247, 446] on link "OUT (3:30p) Creative Food In-117141" at bounding box center [234, 457] width 127 height 22
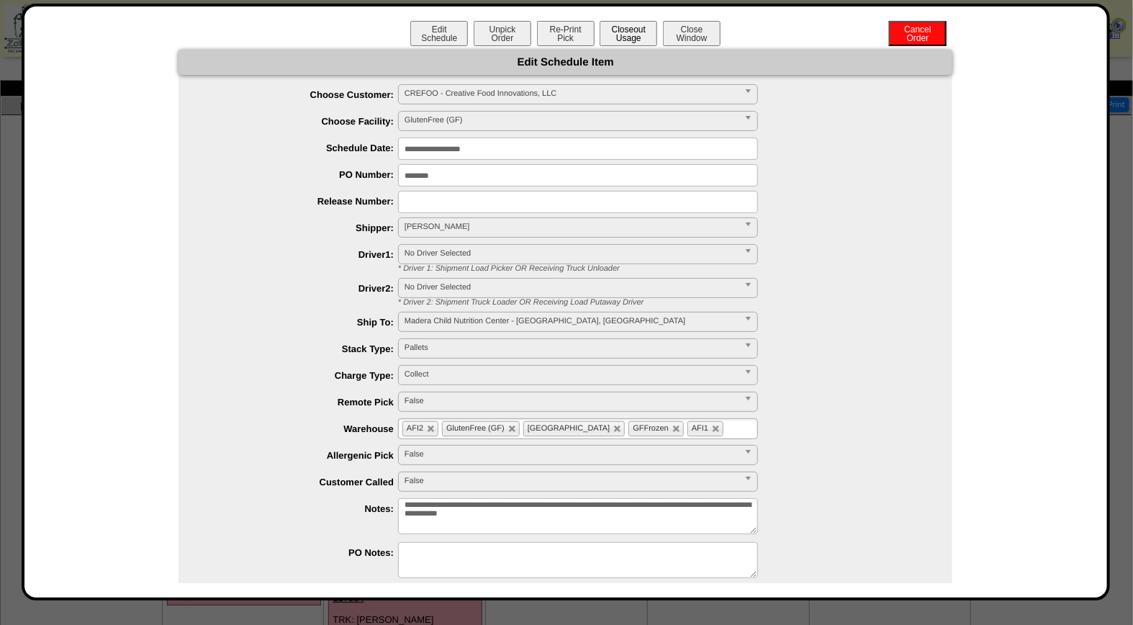
click at [628, 30] on button "Closeout Usage" at bounding box center [629, 33] width 58 height 25
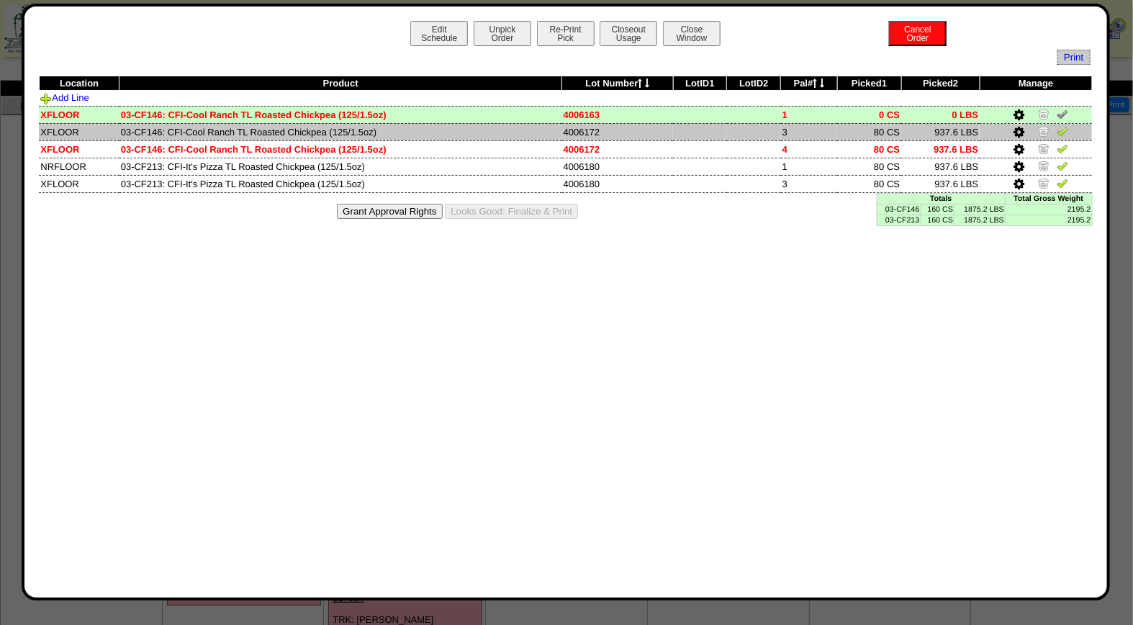
click at [1063, 132] on img at bounding box center [1063, 131] width 12 height 12
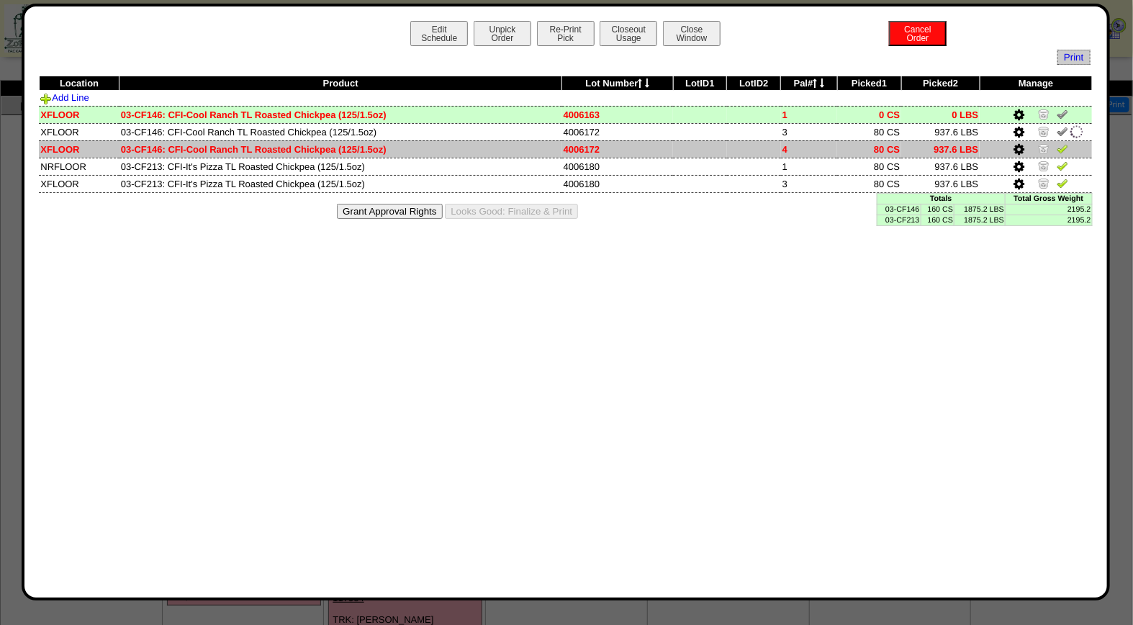
click at [1064, 148] on img at bounding box center [1063, 149] width 12 height 12
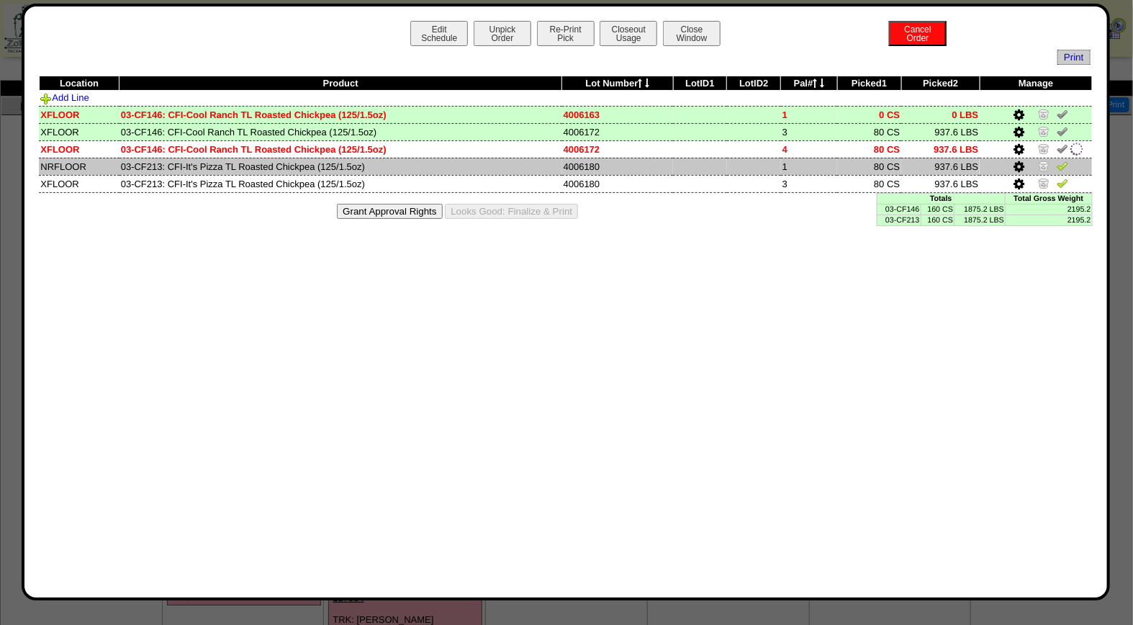
click at [1066, 166] on img at bounding box center [1063, 166] width 12 height 12
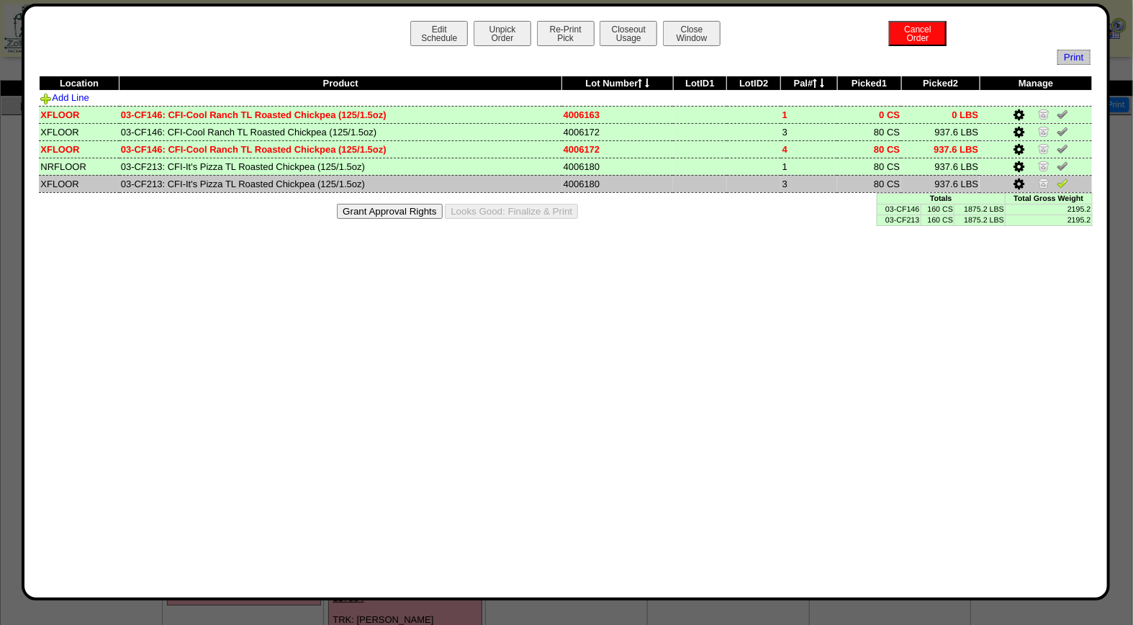
click at [1066, 184] on img at bounding box center [1063, 183] width 12 height 12
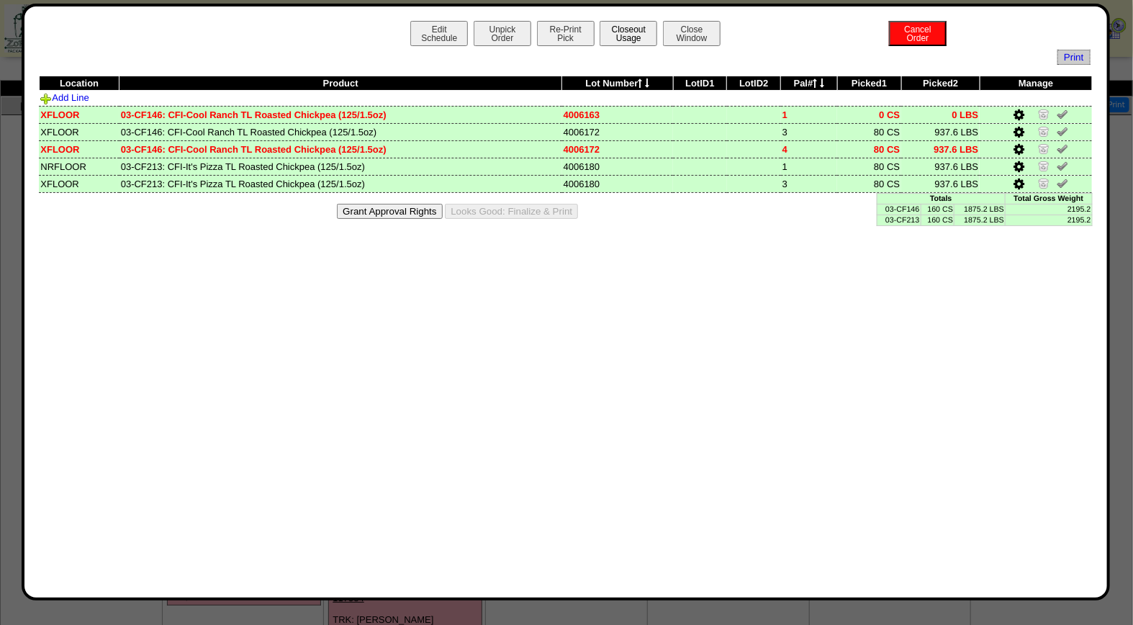
click at [626, 30] on button "Closeout Usage" at bounding box center [629, 33] width 58 height 25
click at [531, 207] on button "Looks Good: Finalize & Print" at bounding box center [511, 211] width 133 height 15
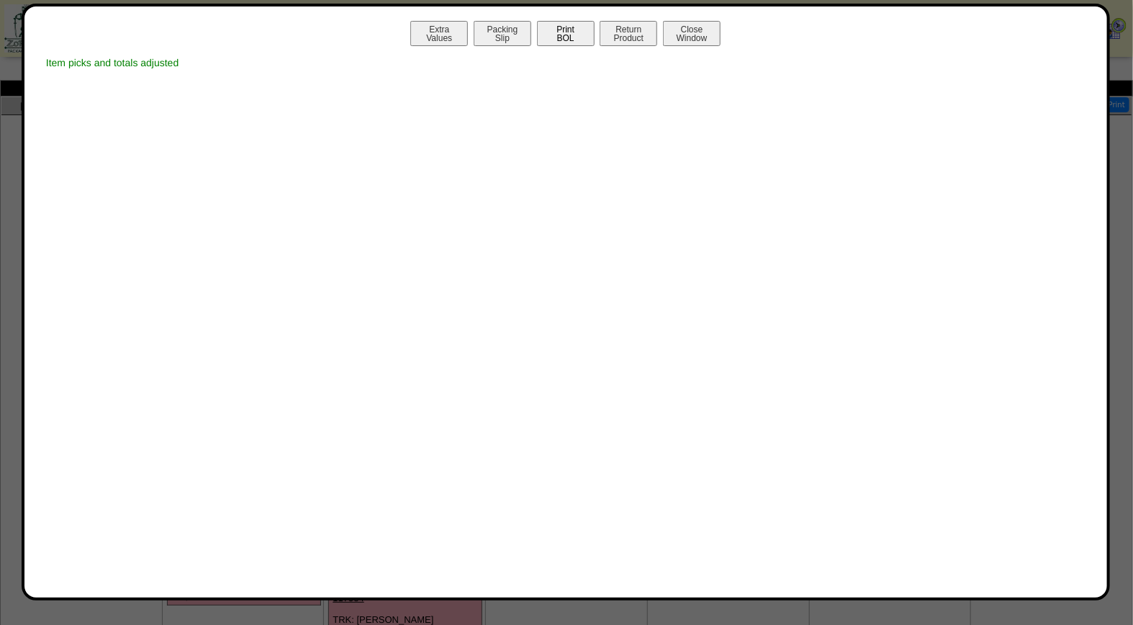
click at [585, 39] on button "Print BOL" at bounding box center [566, 33] width 58 height 25
